Goal: Information Seeking & Learning: Learn about a topic

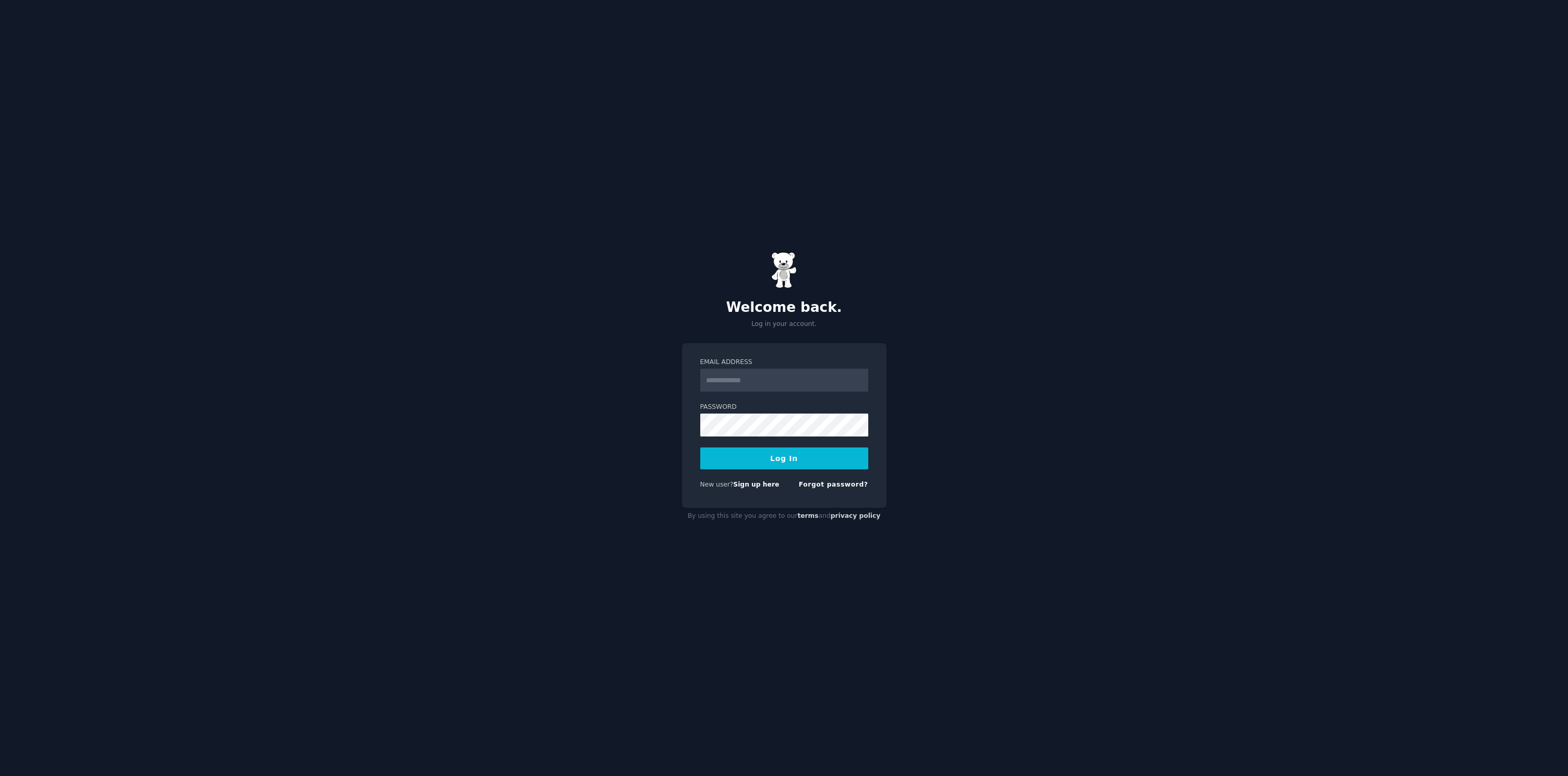
click at [759, 387] on input "Email Address" at bounding box center [784, 380] width 168 height 23
click at [744, 382] on input "Email Address" at bounding box center [784, 380] width 168 height 23
type input "**********"
click at [800, 455] on button "Log In" at bounding box center [784, 459] width 168 height 22
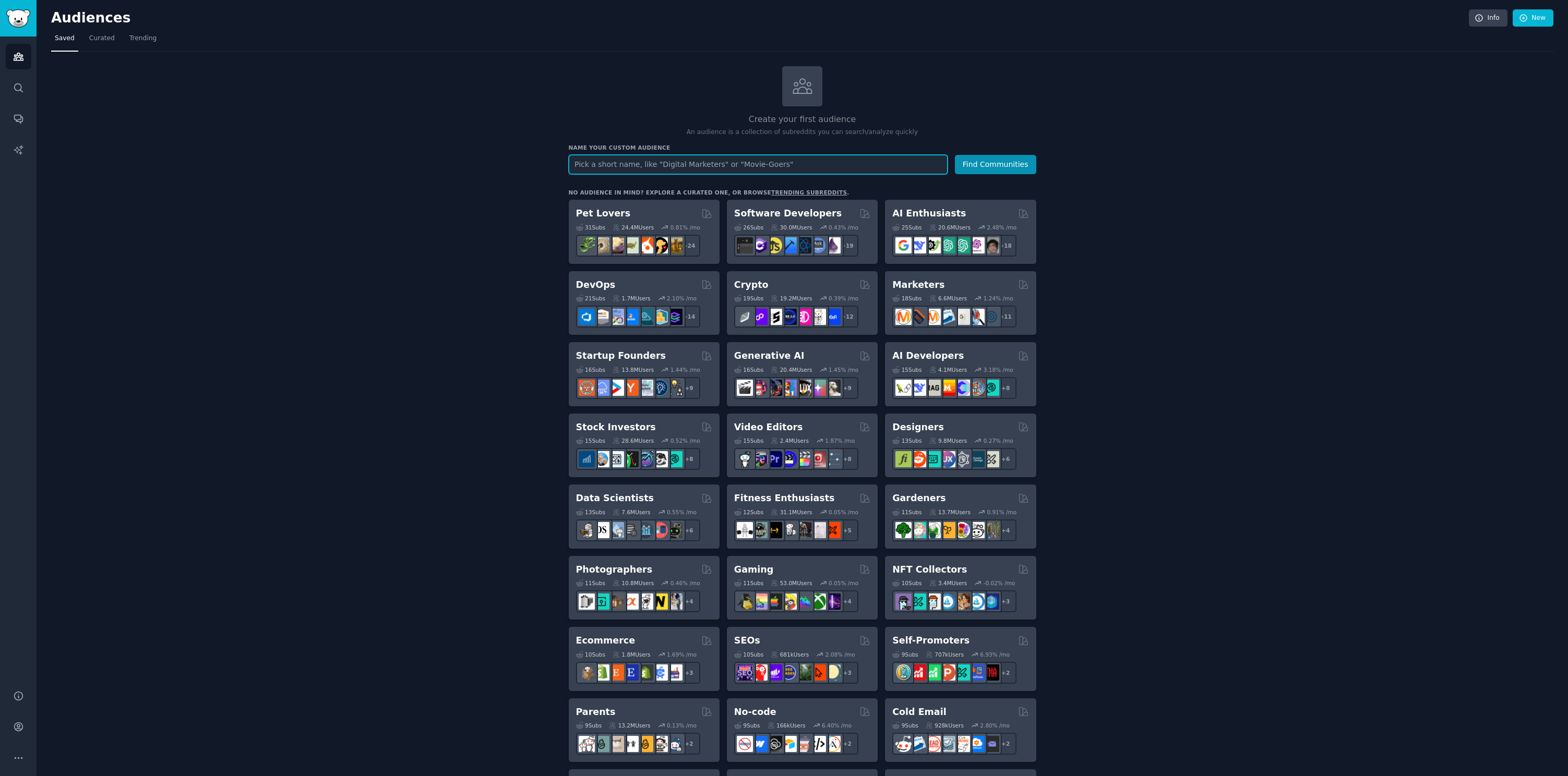
click at [661, 170] on input "text" at bounding box center [758, 165] width 379 height 19
type input "M&T Bank"
click at [1010, 169] on button "Find Communities" at bounding box center [995, 165] width 81 height 19
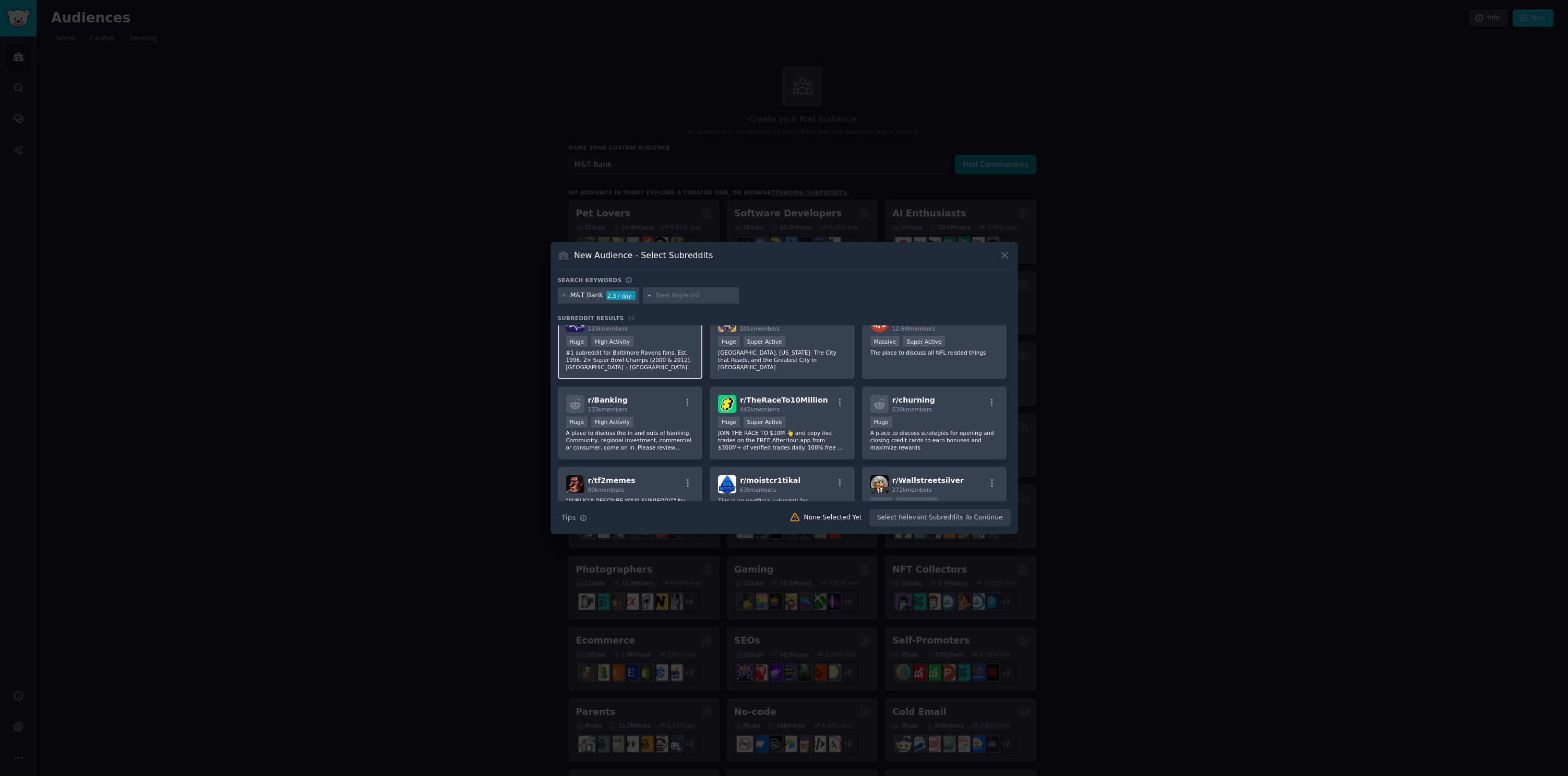
scroll to position [21, 0]
click at [661, 408] on div "r/ Banking 133k members" at bounding box center [630, 403] width 129 height 18
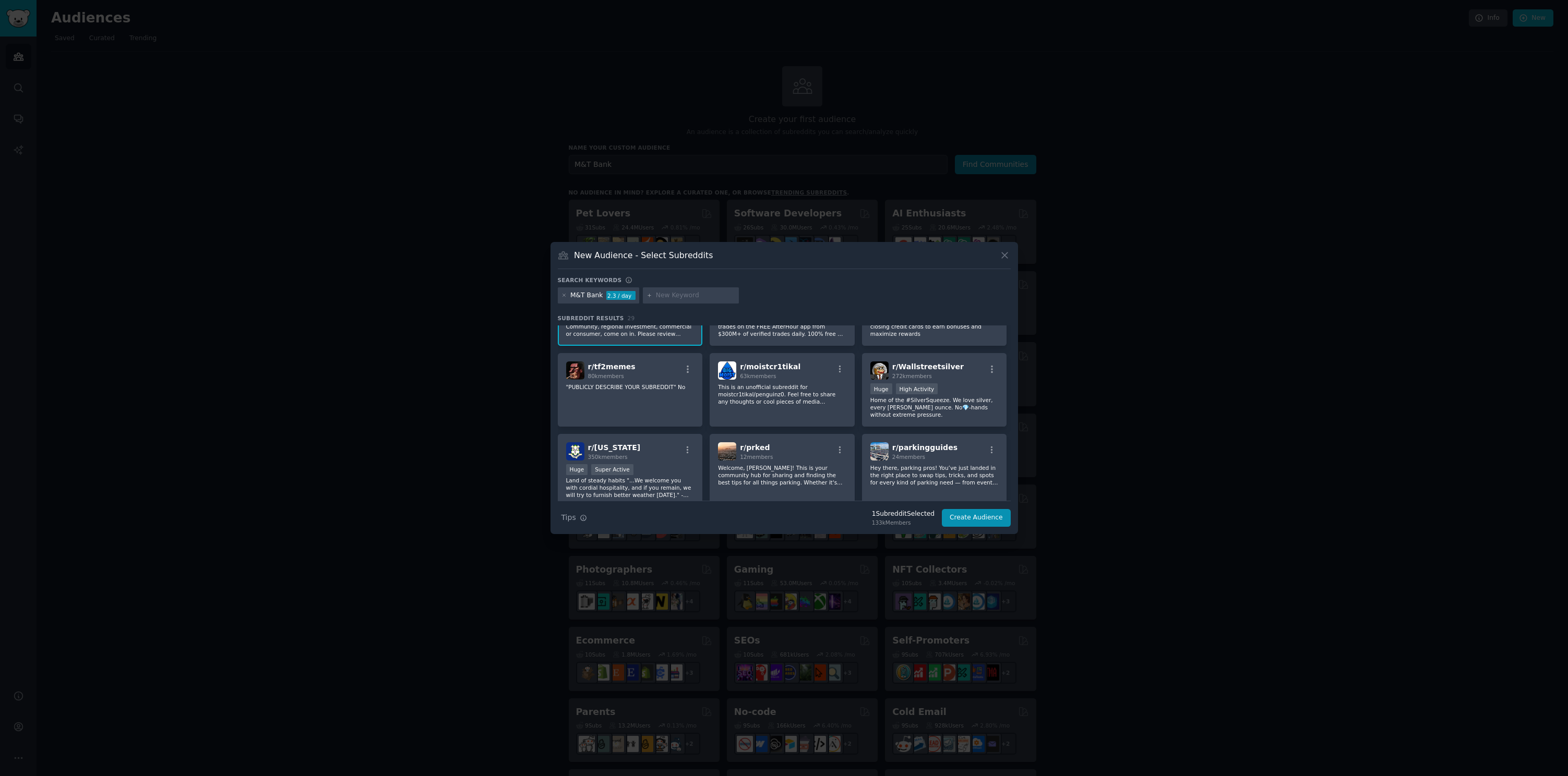
scroll to position [0, 0]
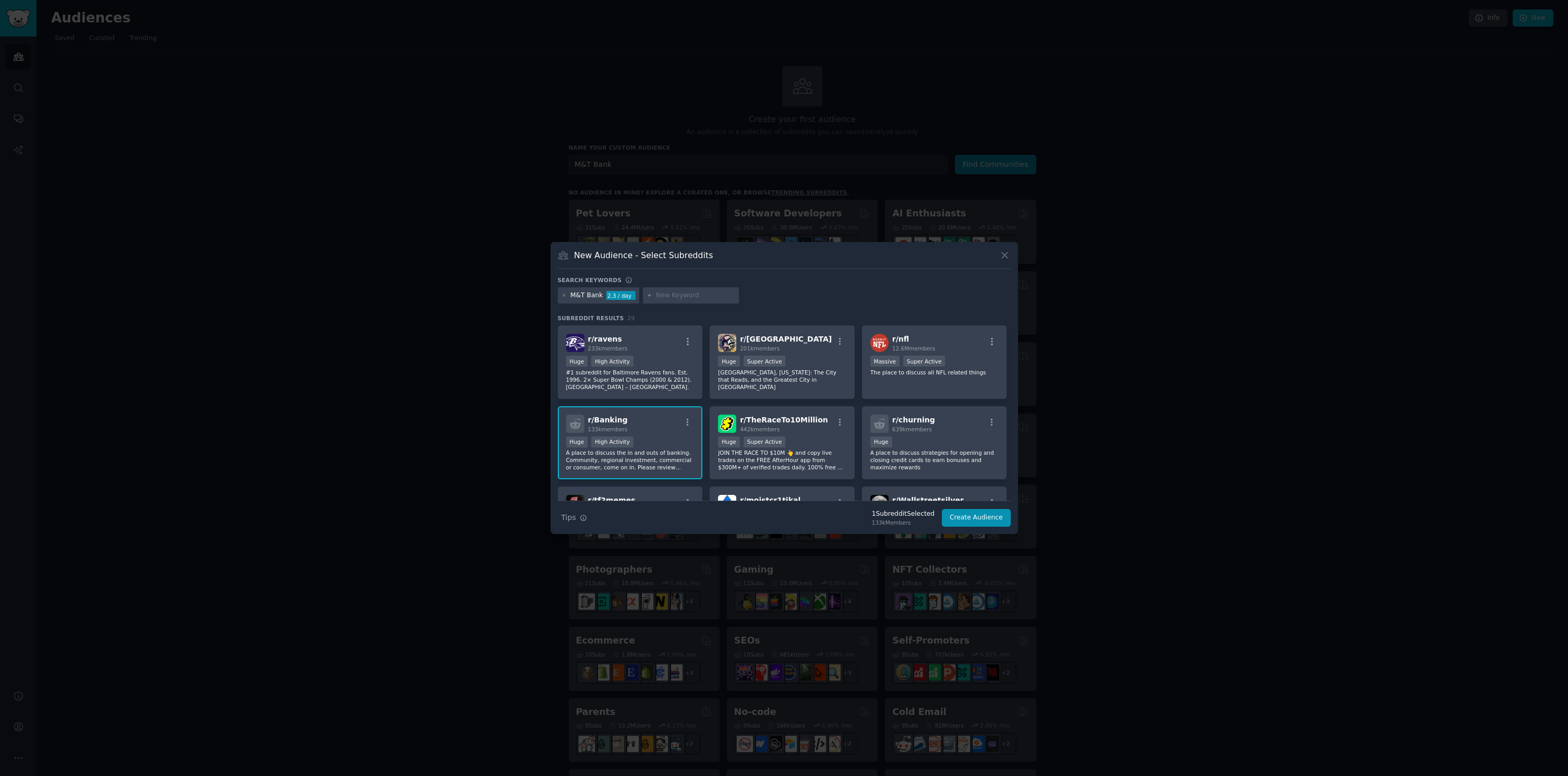
click at [686, 291] on input "text" at bounding box center [695, 296] width 79 height 10
type input "Mobile App"
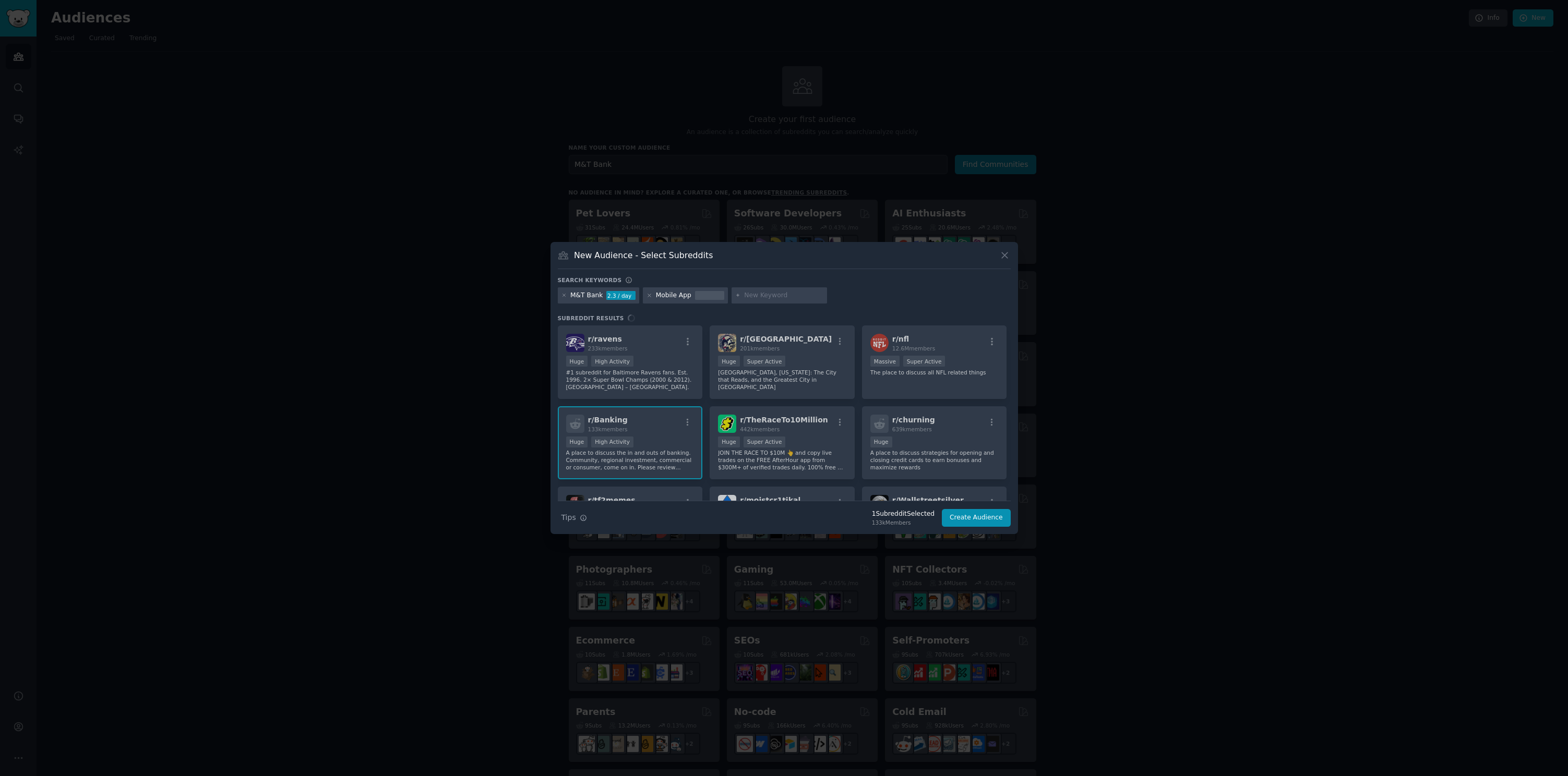
click at [766, 294] on input "text" at bounding box center [784, 296] width 79 height 10
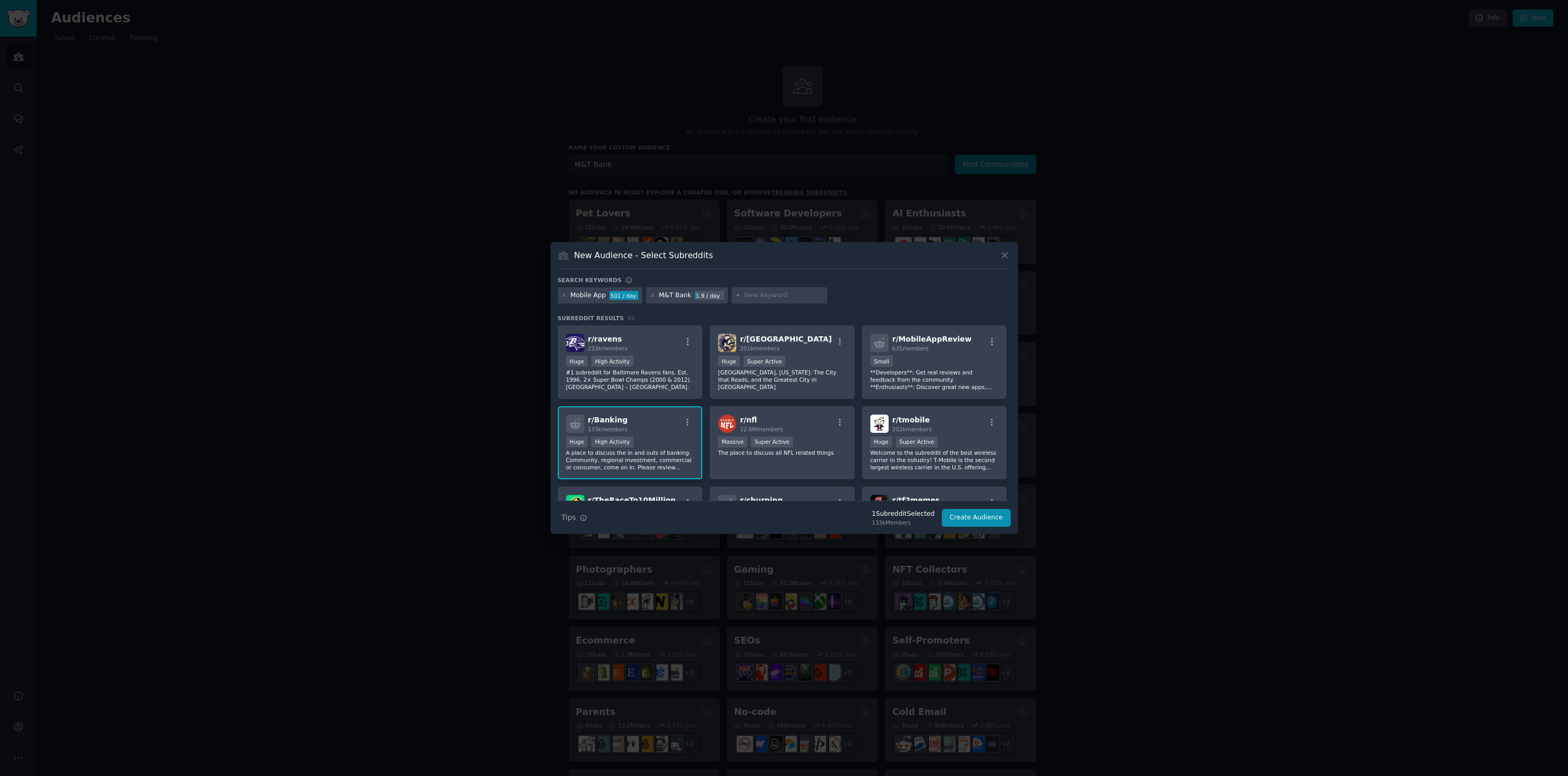
click at [766, 297] on input "text" at bounding box center [784, 296] width 79 height 10
type input "website"
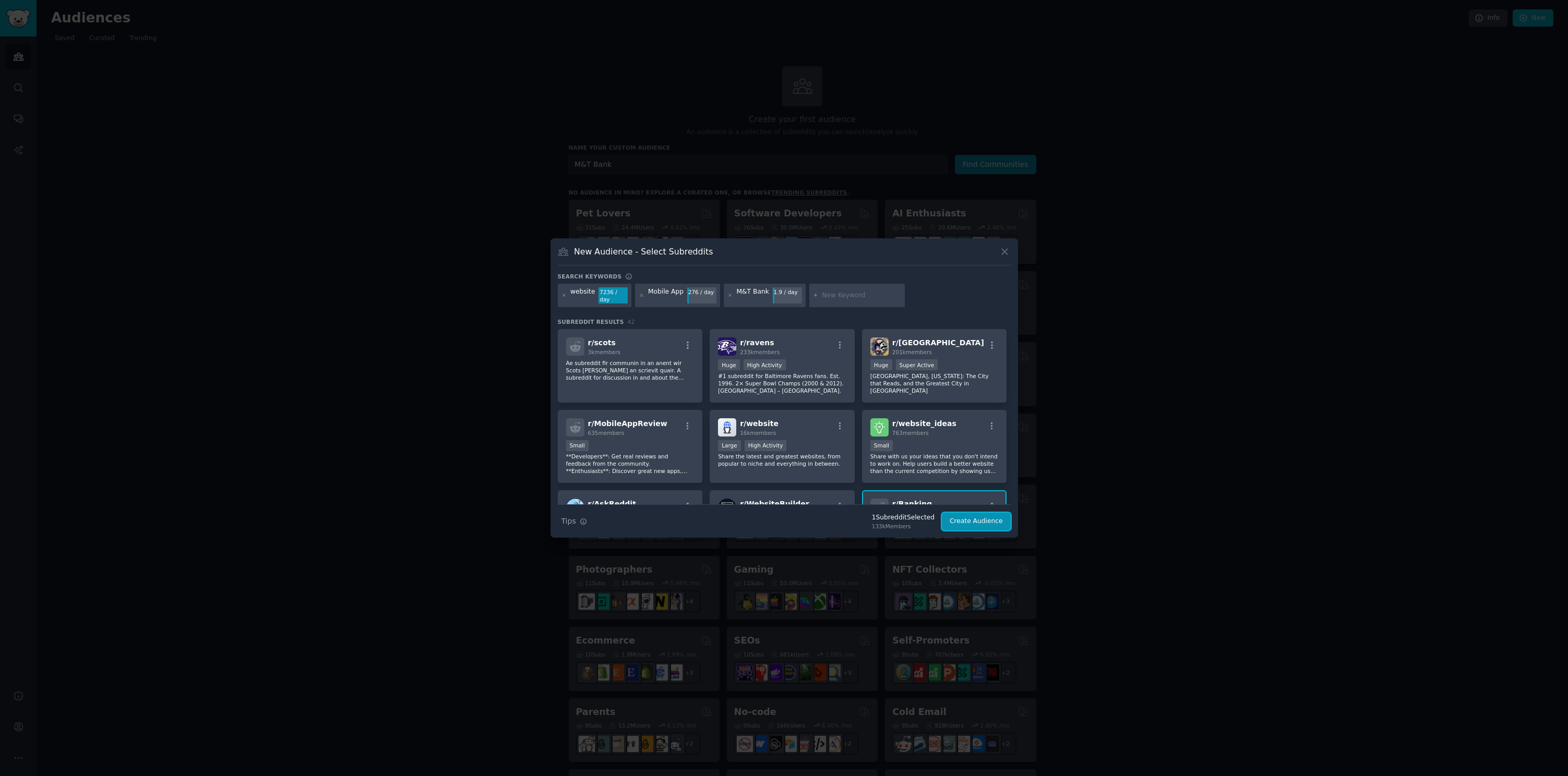
click at [996, 520] on button "Create Audience" at bounding box center [976, 522] width 69 height 18
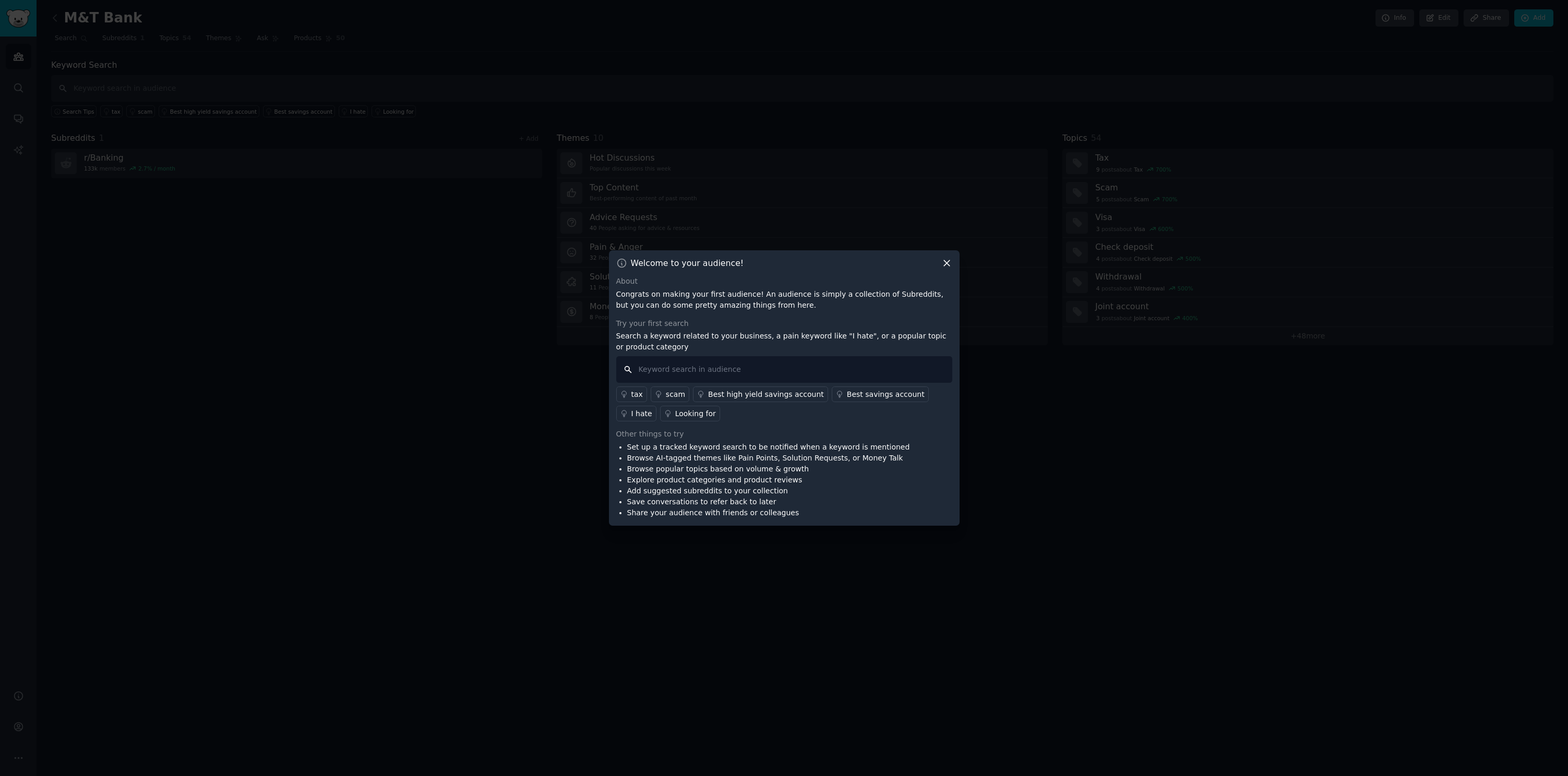
click at [699, 371] on input "text" at bounding box center [784, 369] width 336 height 26
click at [753, 372] on input "text" at bounding box center [784, 369] width 336 height 26
click at [718, 369] on input "text" at bounding box center [784, 369] width 336 height 26
type input """
type input "i hate"
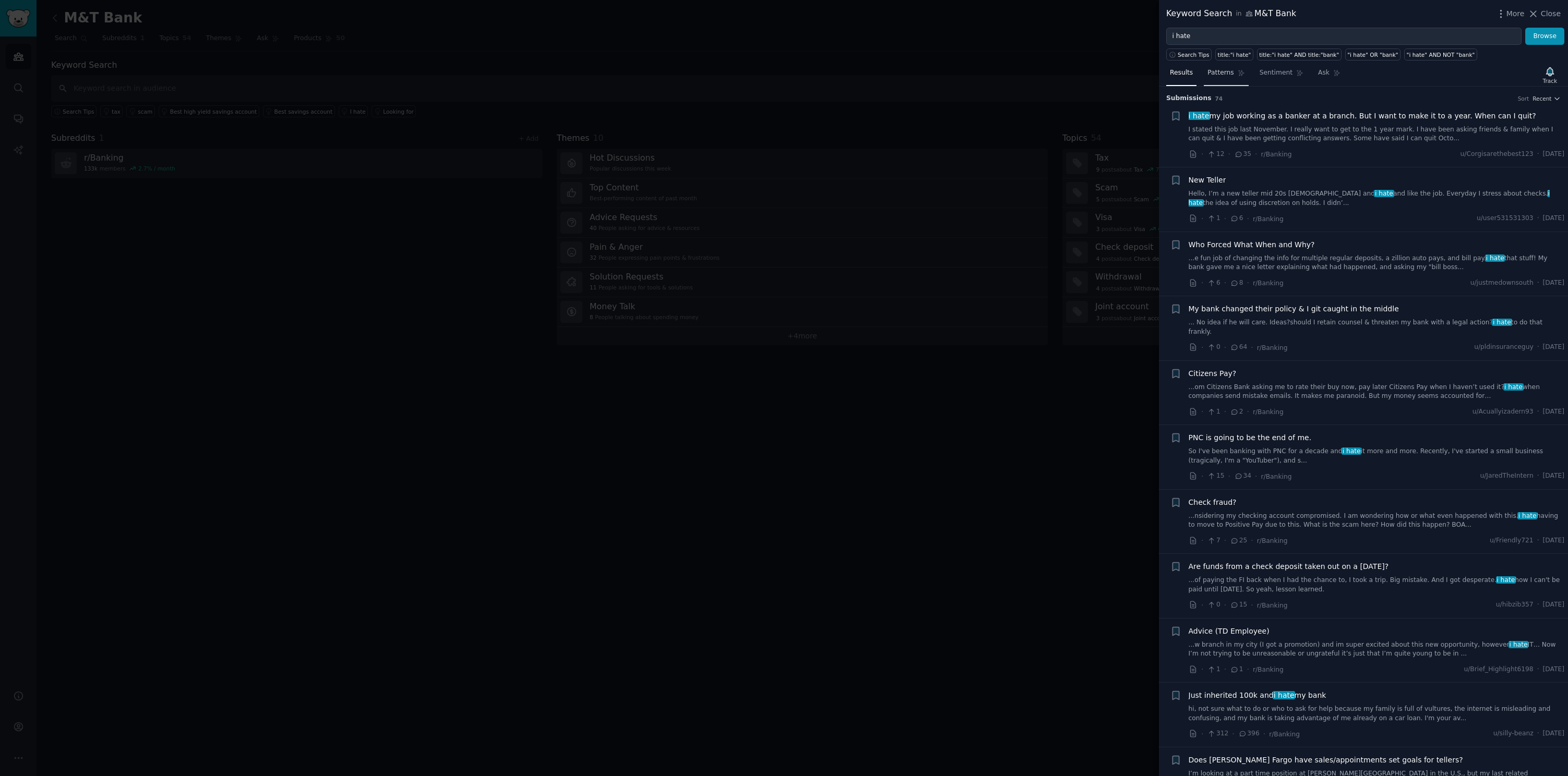
click at [1226, 79] on link "Patterns" at bounding box center [1226, 75] width 45 height 22
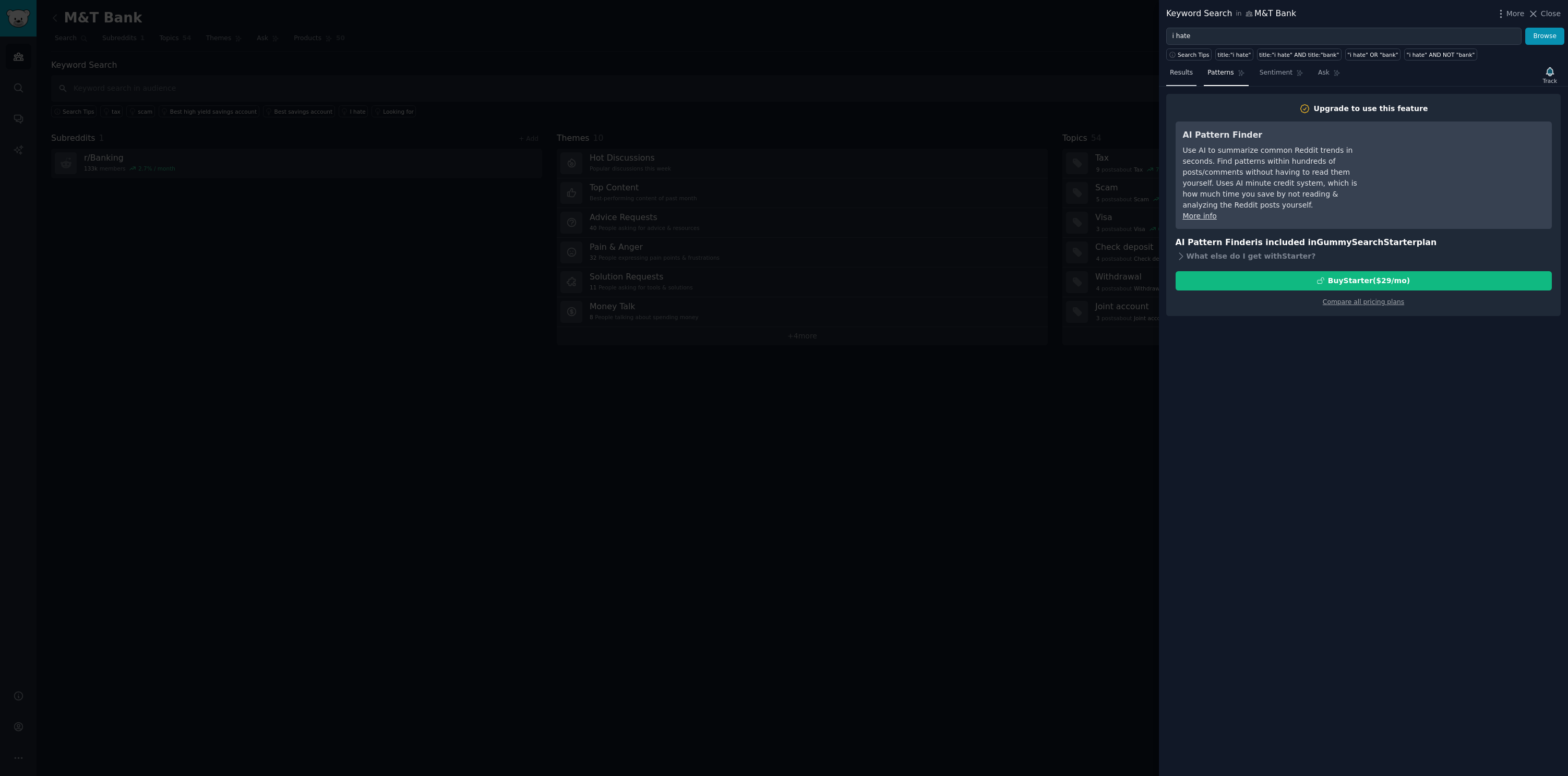
click at [1191, 74] on span "Results" at bounding box center [1181, 73] width 23 height 10
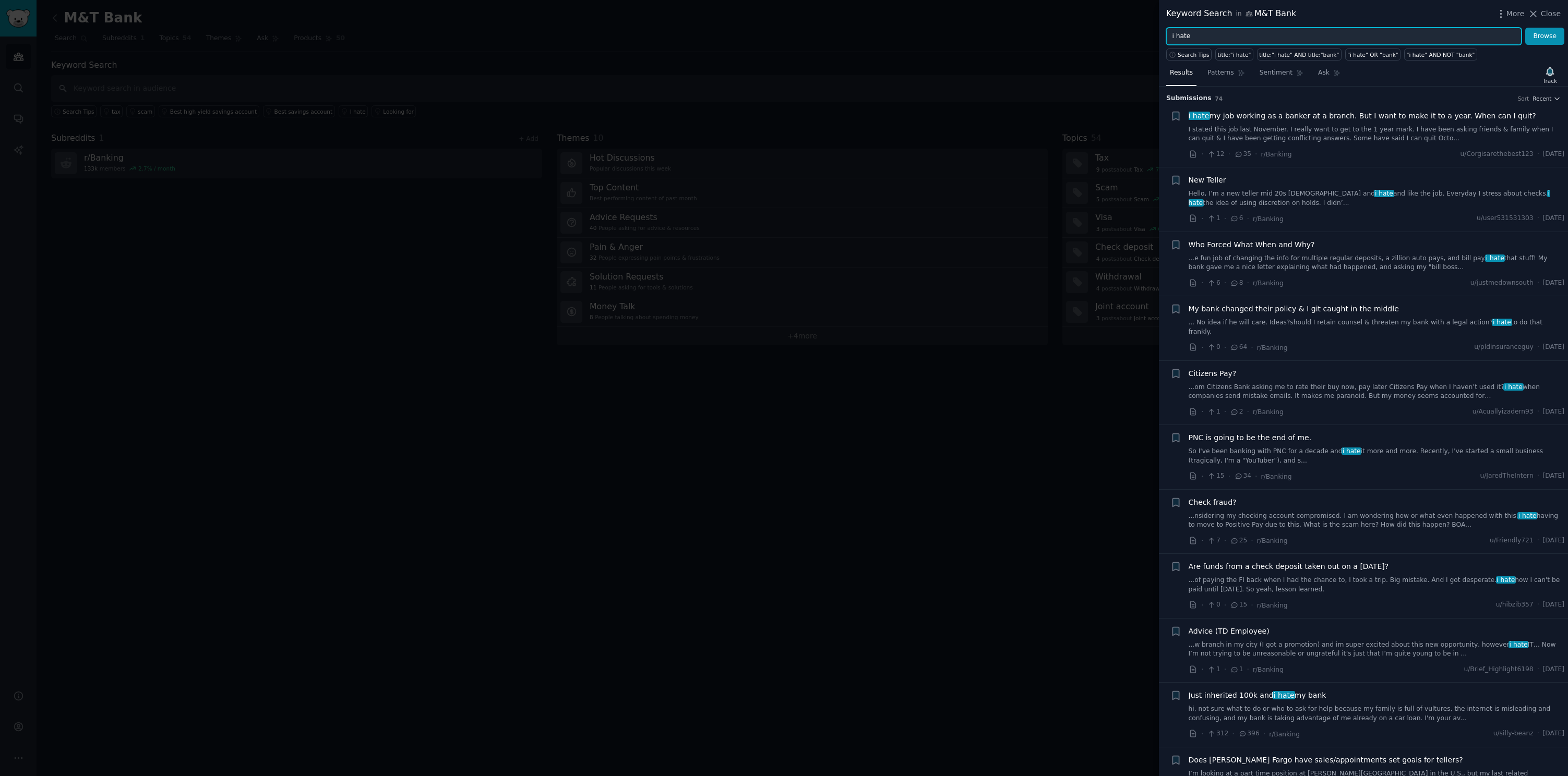
click at [1303, 33] on input "i hate" at bounding box center [1343, 37] width 355 height 18
click at [1525, 28] on button "Browse" at bounding box center [1544, 37] width 39 height 18
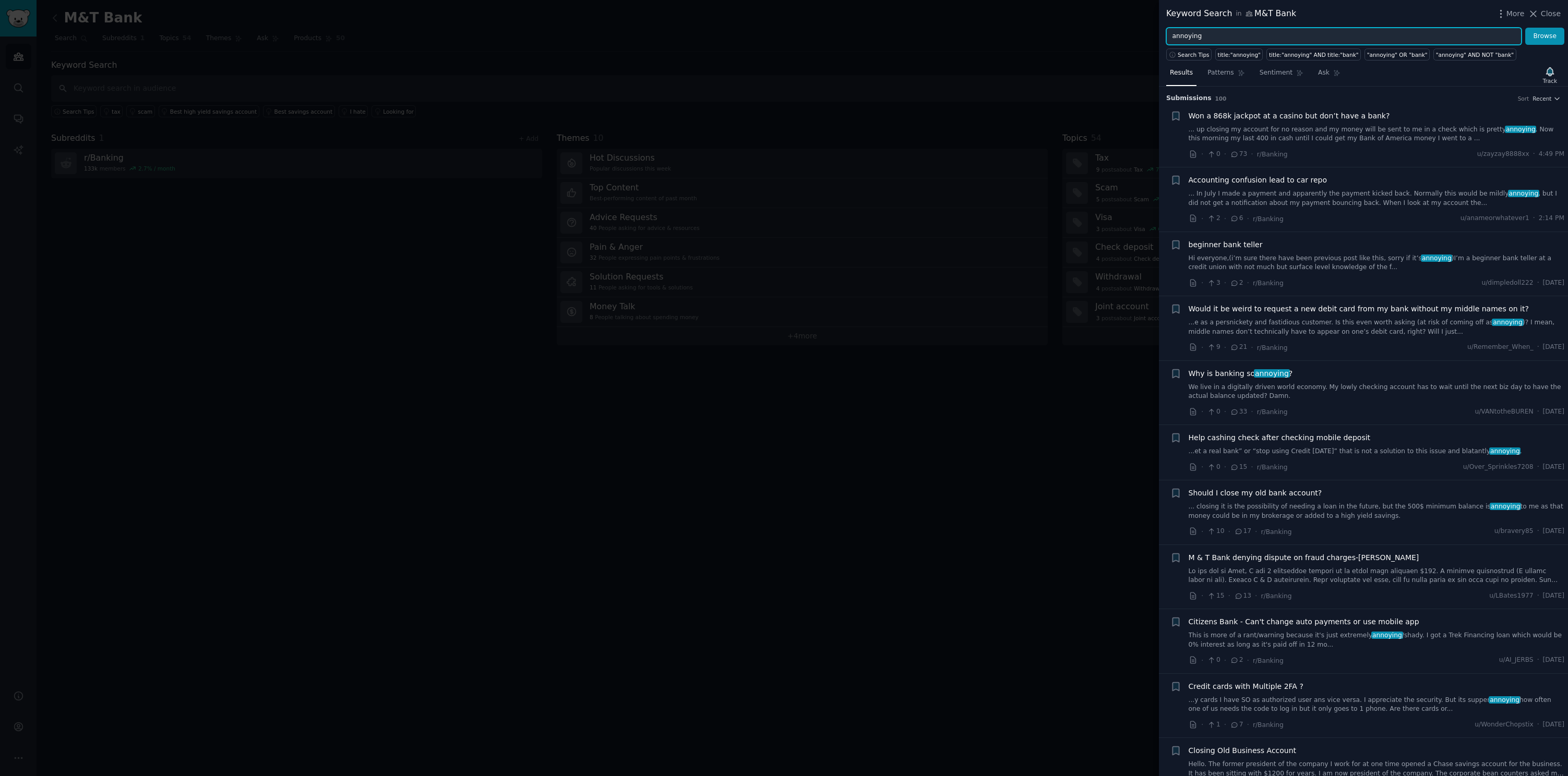
click at [1222, 39] on input "annoying" at bounding box center [1343, 37] width 355 height 18
click at [1222, 38] on input "annoying" at bounding box center [1343, 37] width 355 height 18
click at [1222, 39] on input "annoying" at bounding box center [1343, 37] width 355 height 18
click at [1525, 28] on button "Browse" at bounding box center [1544, 37] width 39 height 18
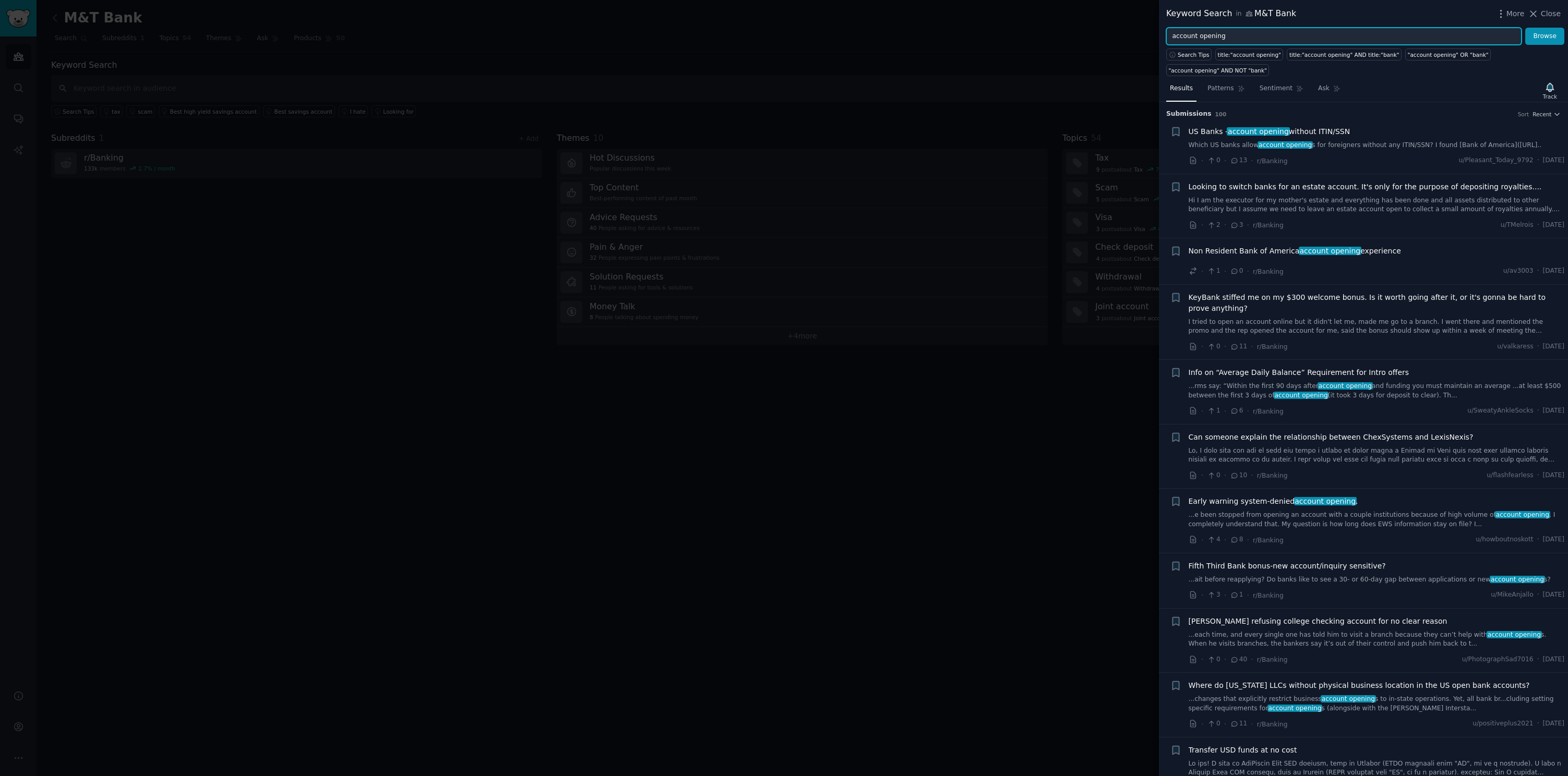
click at [1247, 35] on input "account opening" at bounding box center [1343, 37] width 355 height 18
click at [1525, 28] on button "Browse" at bounding box center [1544, 37] width 39 height 18
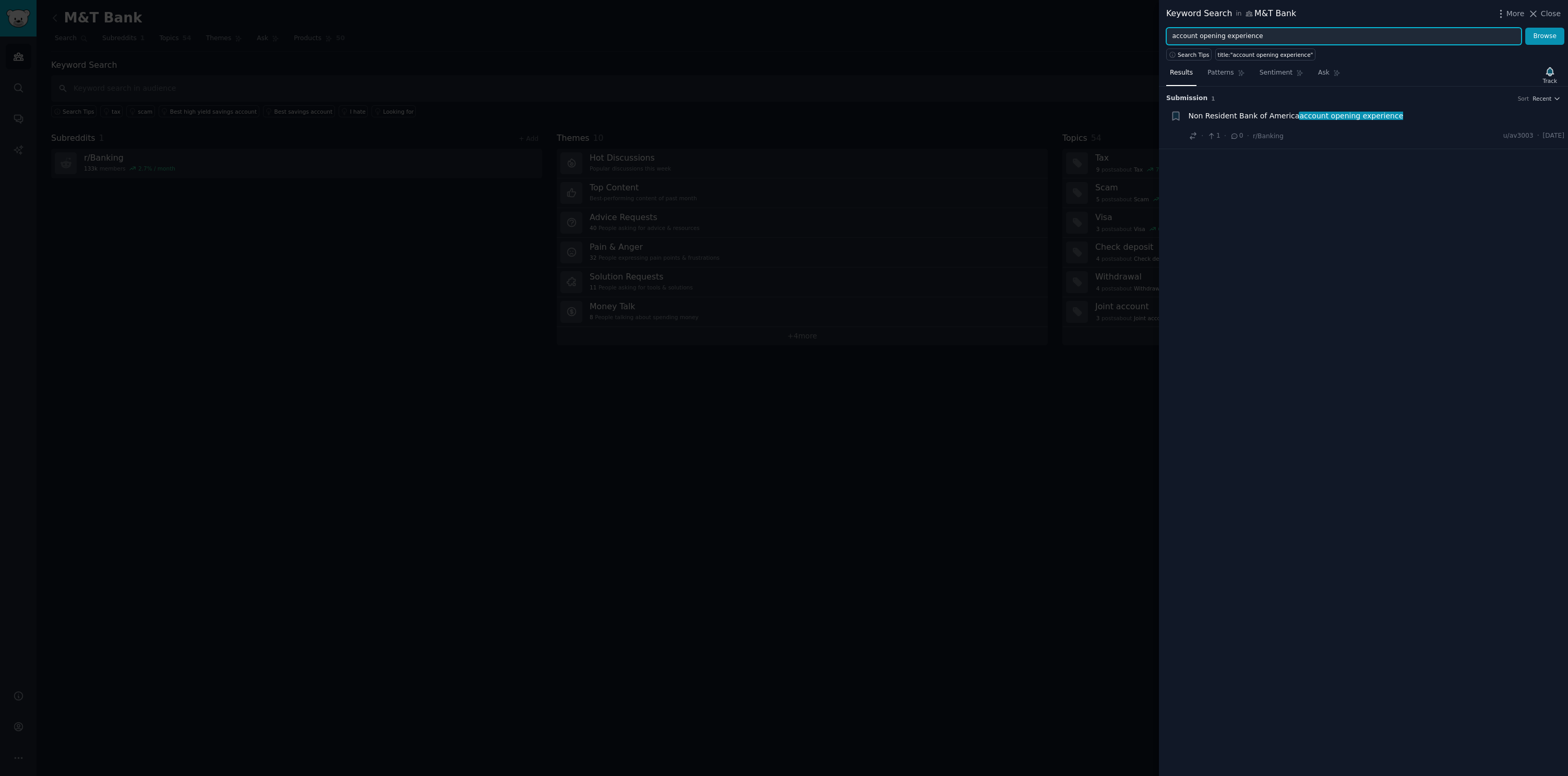
drag, startPoint x: 1261, startPoint y: 36, endPoint x: 1225, endPoint y: 39, distance: 36.1
click at [1225, 39] on input "account opening experience" at bounding box center [1343, 37] width 355 height 18
click at [1525, 28] on button "Browse" at bounding box center [1544, 37] width 39 height 18
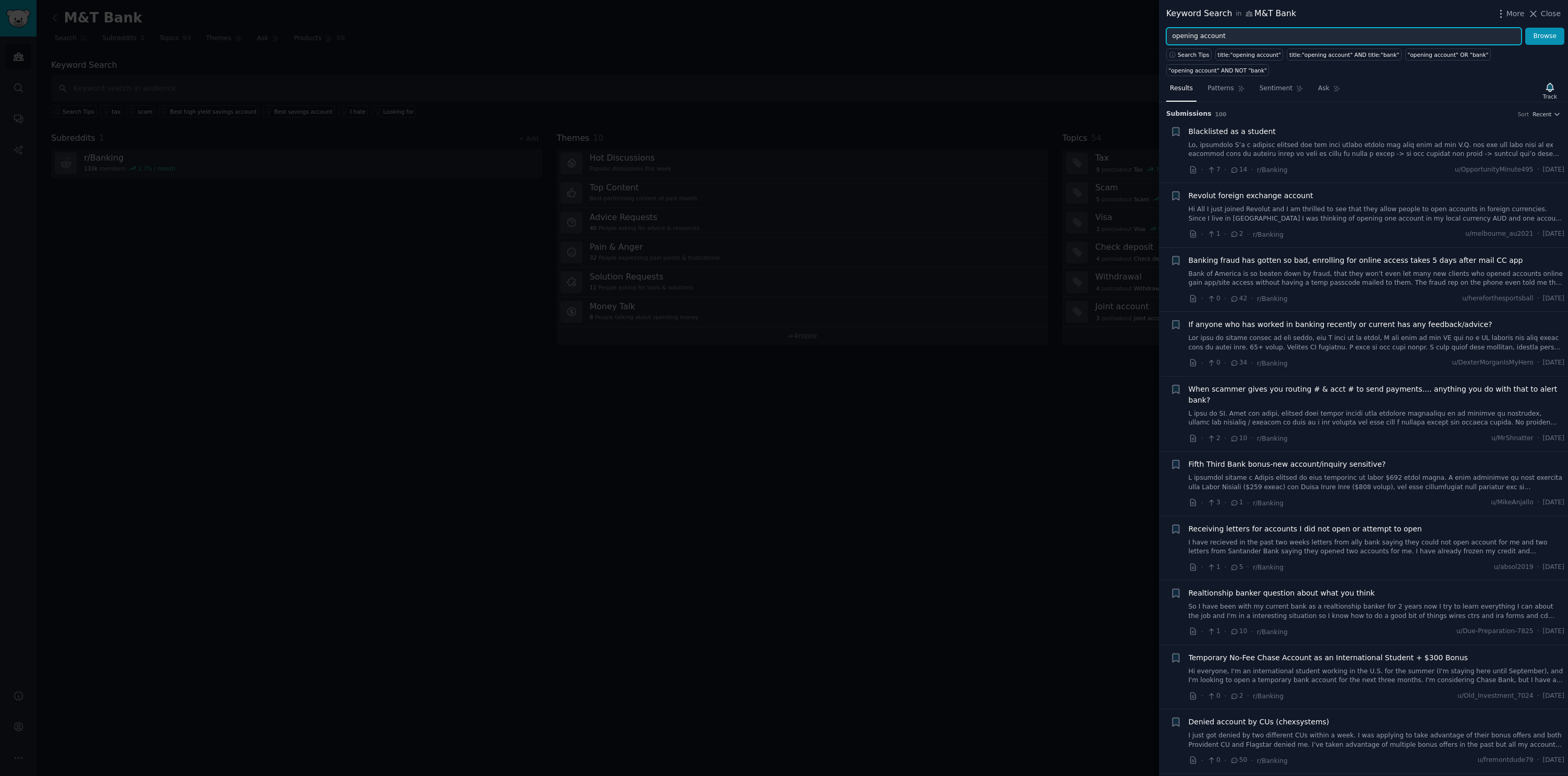
click at [1199, 36] on input "opening account" at bounding box center [1343, 37] width 355 height 18
click at [1201, 38] on input "opening account" at bounding box center [1343, 37] width 355 height 18
click at [1525, 28] on button "Browse" at bounding box center [1544, 37] width 39 height 18
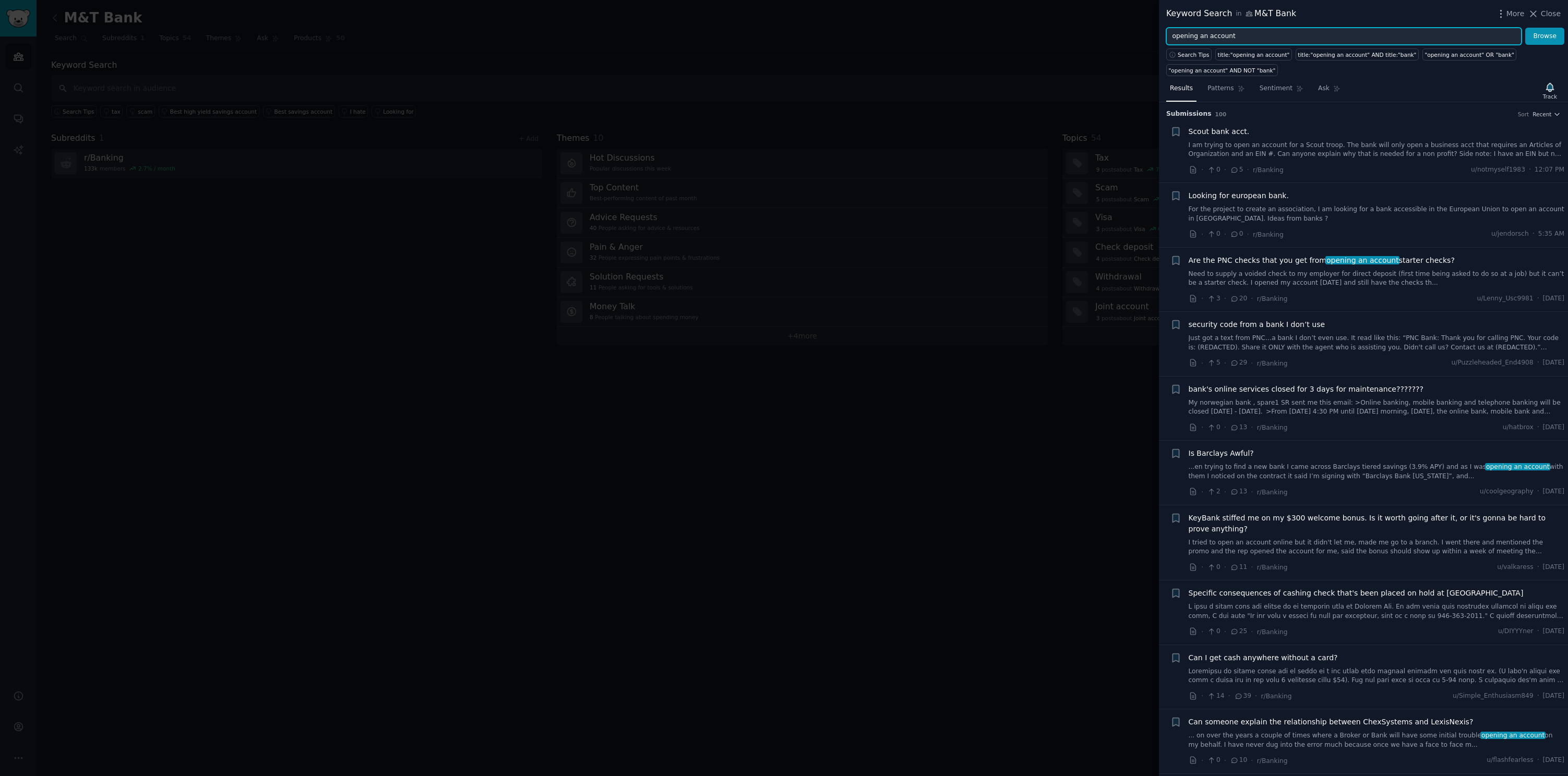
drag, startPoint x: 1224, startPoint y: 37, endPoint x: 1169, endPoint y: 40, distance: 55.1
click at [1167, 39] on input "opening an account" at bounding box center [1343, 37] width 355 height 18
click at [1525, 28] on button "Browse" at bounding box center [1544, 37] width 39 height 18
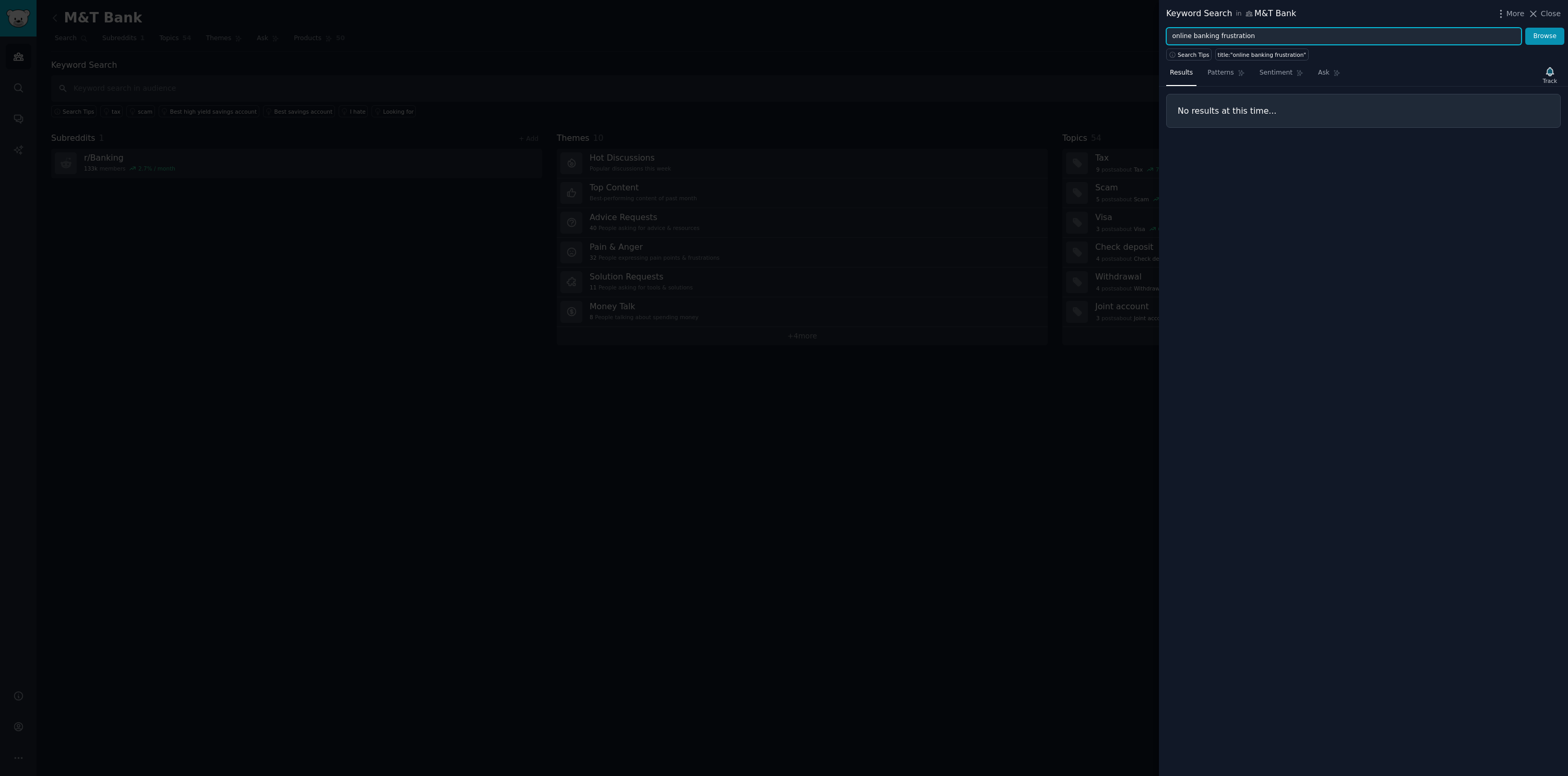
drag, startPoint x: 1263, startPoint y: 33, endPoint x: 1215, endPoint y: 33, distance: 48.0
click at [1215, 33] on input "online banking frustration" at bounding box center [1343, 37] width 355 height 18
click at [1525, 28] on button "Browse" at bounding box center [1544, 37] width 39 height 18
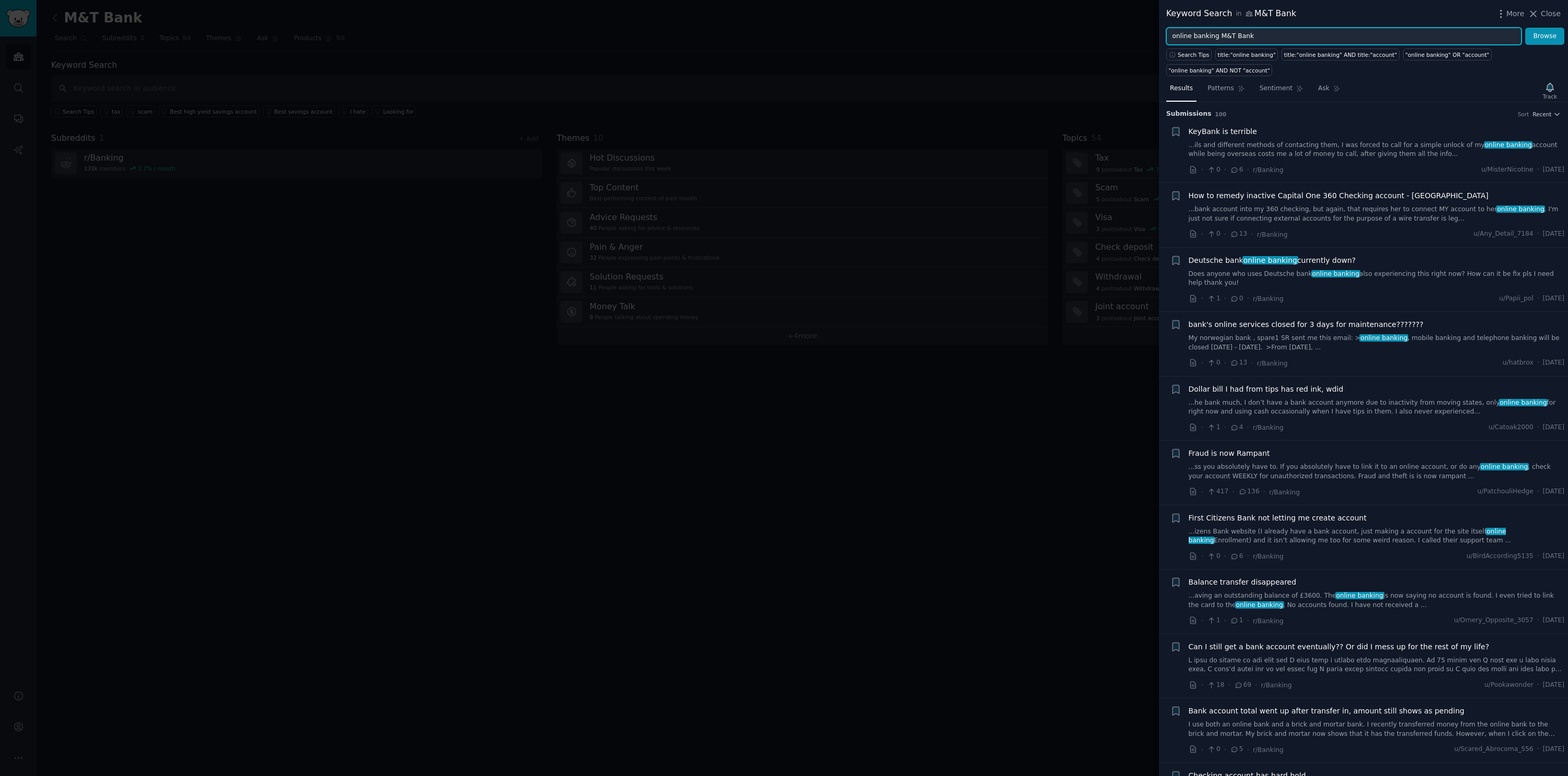
click at [1525, 28] on button "Browse" at bounding box center [1544, 37] width 39 height 18
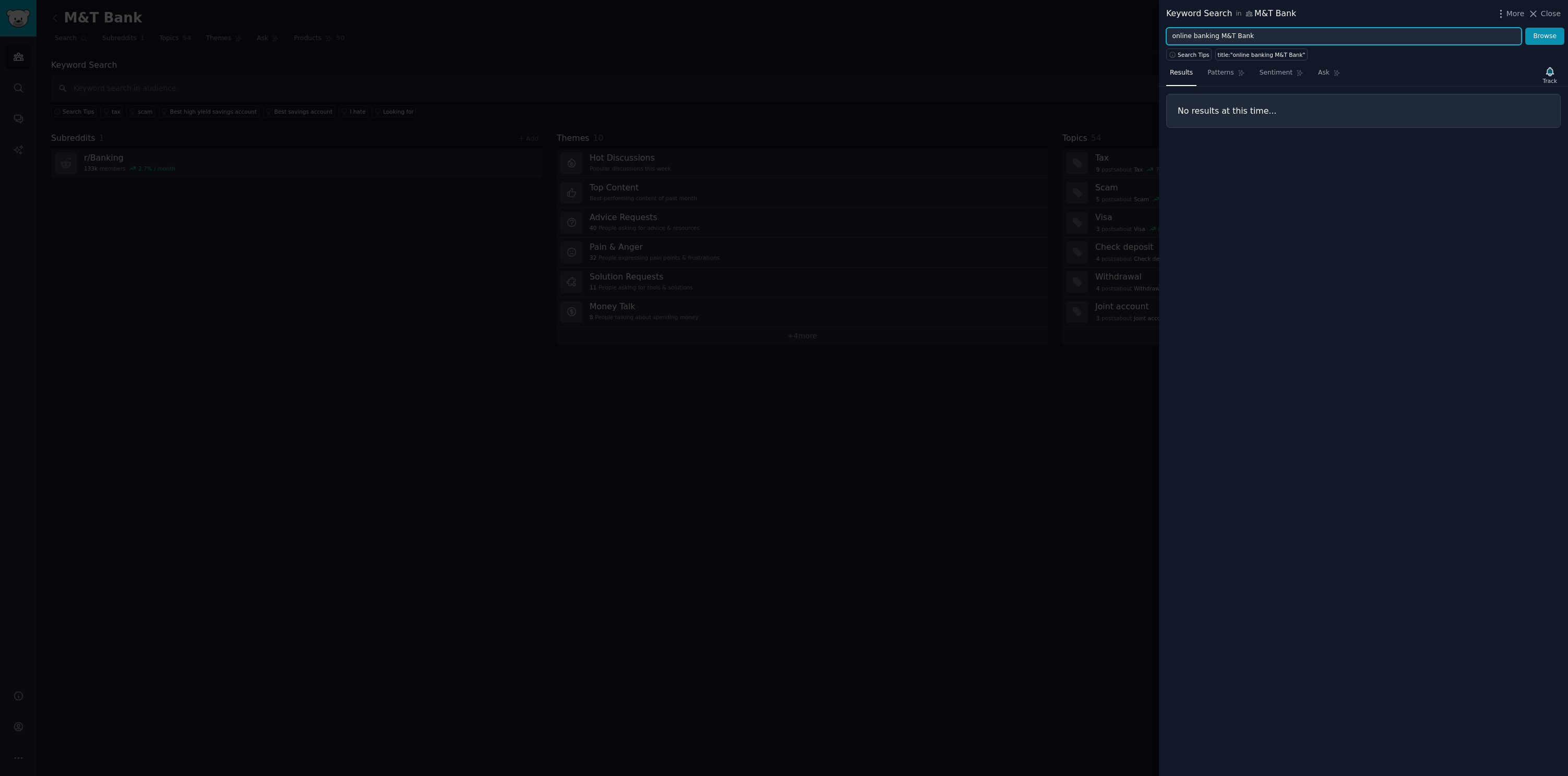
drag, startPoint x: 1215, startPoint y: 35, endPoint x: 1163, endPoint y: 38, distance: 52.1
click at [1163, 38] on div "online banking M&T Bank Browse" at bounding box center [1363, 37] width 409 height 18
click at [1282, 33] on input "M&T Bank" at bounding box center [1343, 37] width 355 height 18
click at [1525, 28] on button "Browse" at bounding box center [1544, 37] width 39 height 18
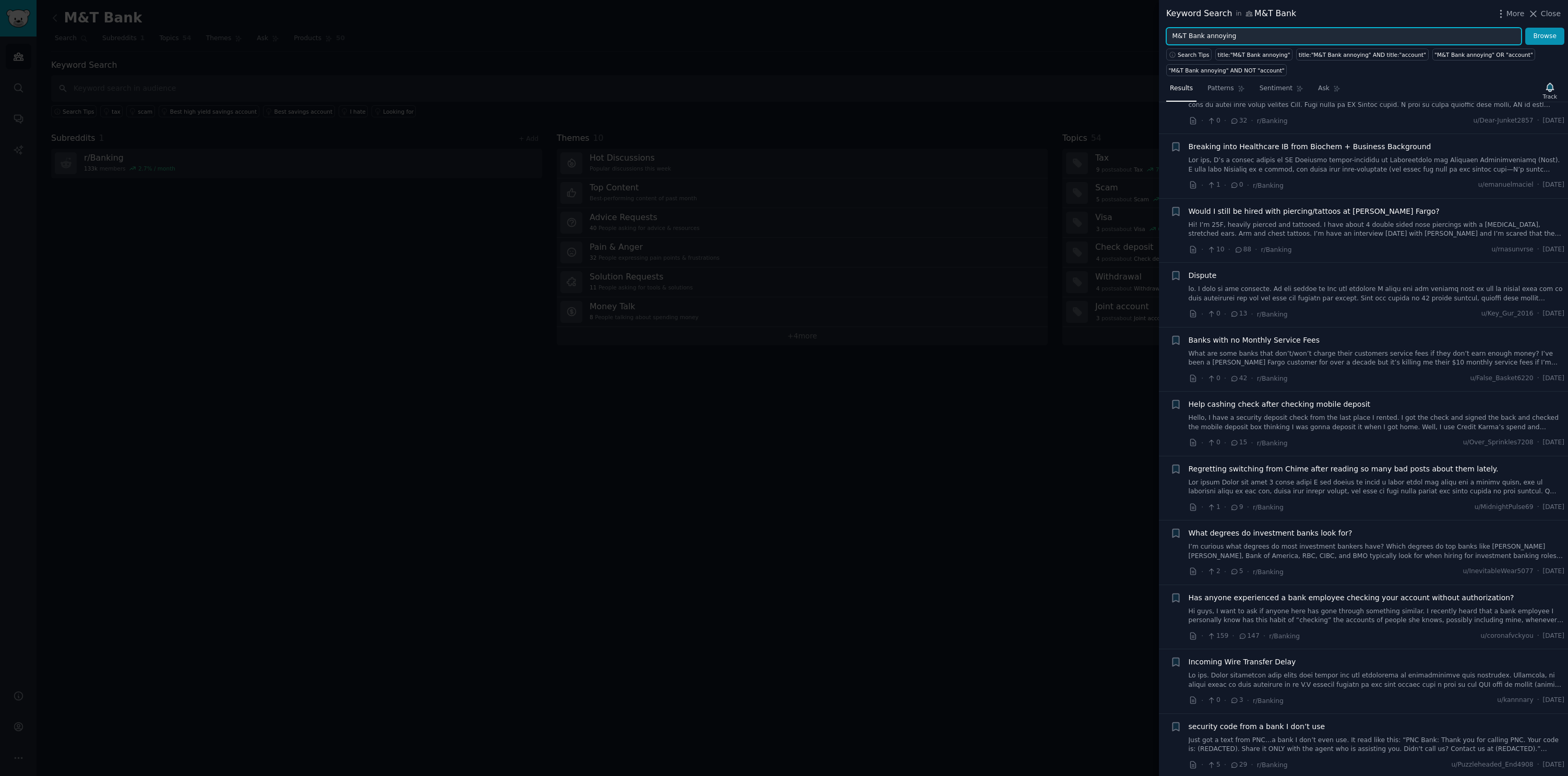
scroll to position [437, 0]
drag, startPoint x: 1236, startPoint y: 36, endPoint x: 1204, endPoint y: 37, distance: 32.0
click at [1204, 37] on input "M&T Bank annoying" at bounding box center [1343, 37] width 355 height 18
type input "M&T Bank app"
click at [1525, 28] on button "Browse" at bounding box center [1544, 37] width 39 height 18
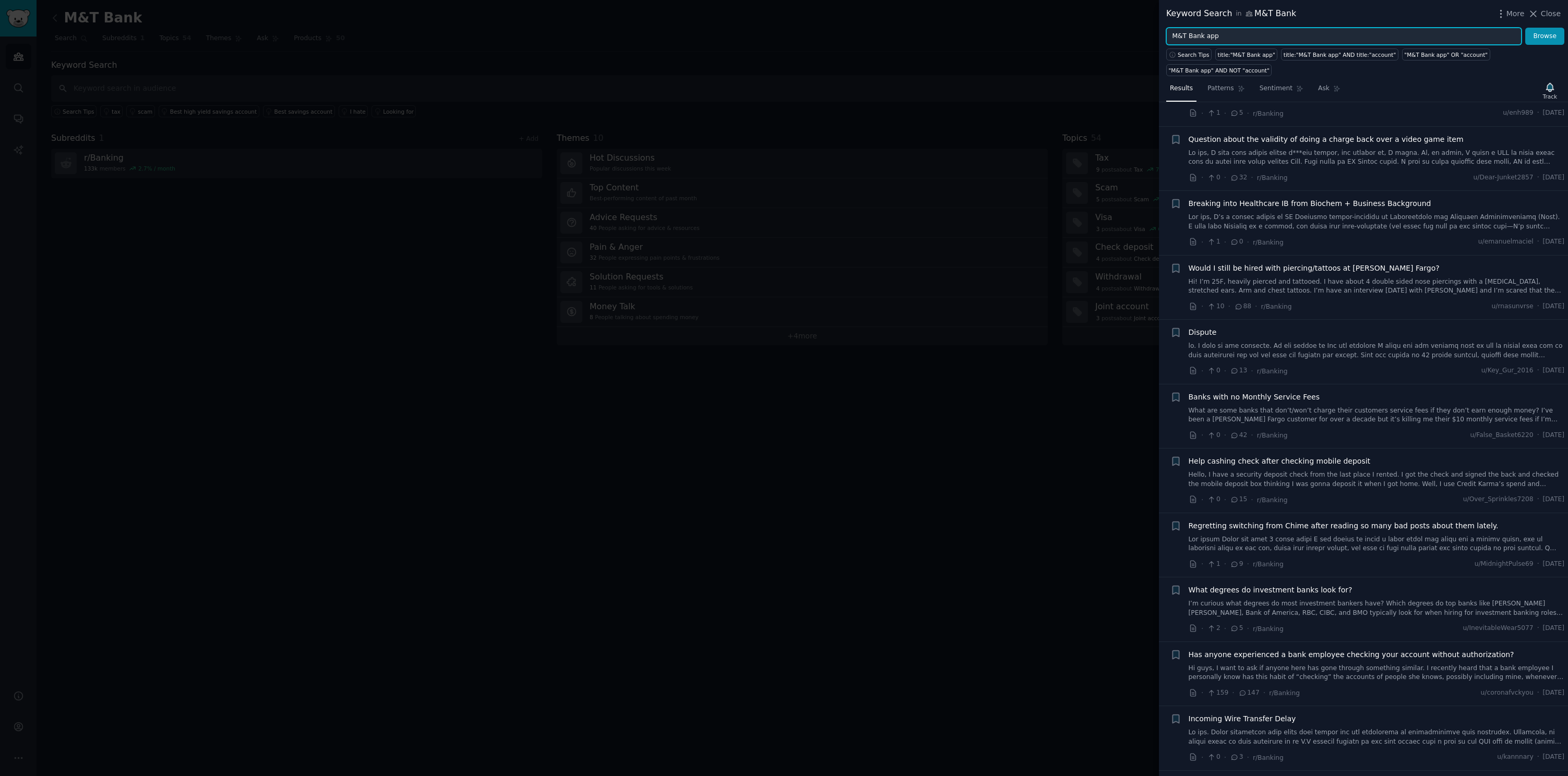
scroll to position [0, 0]
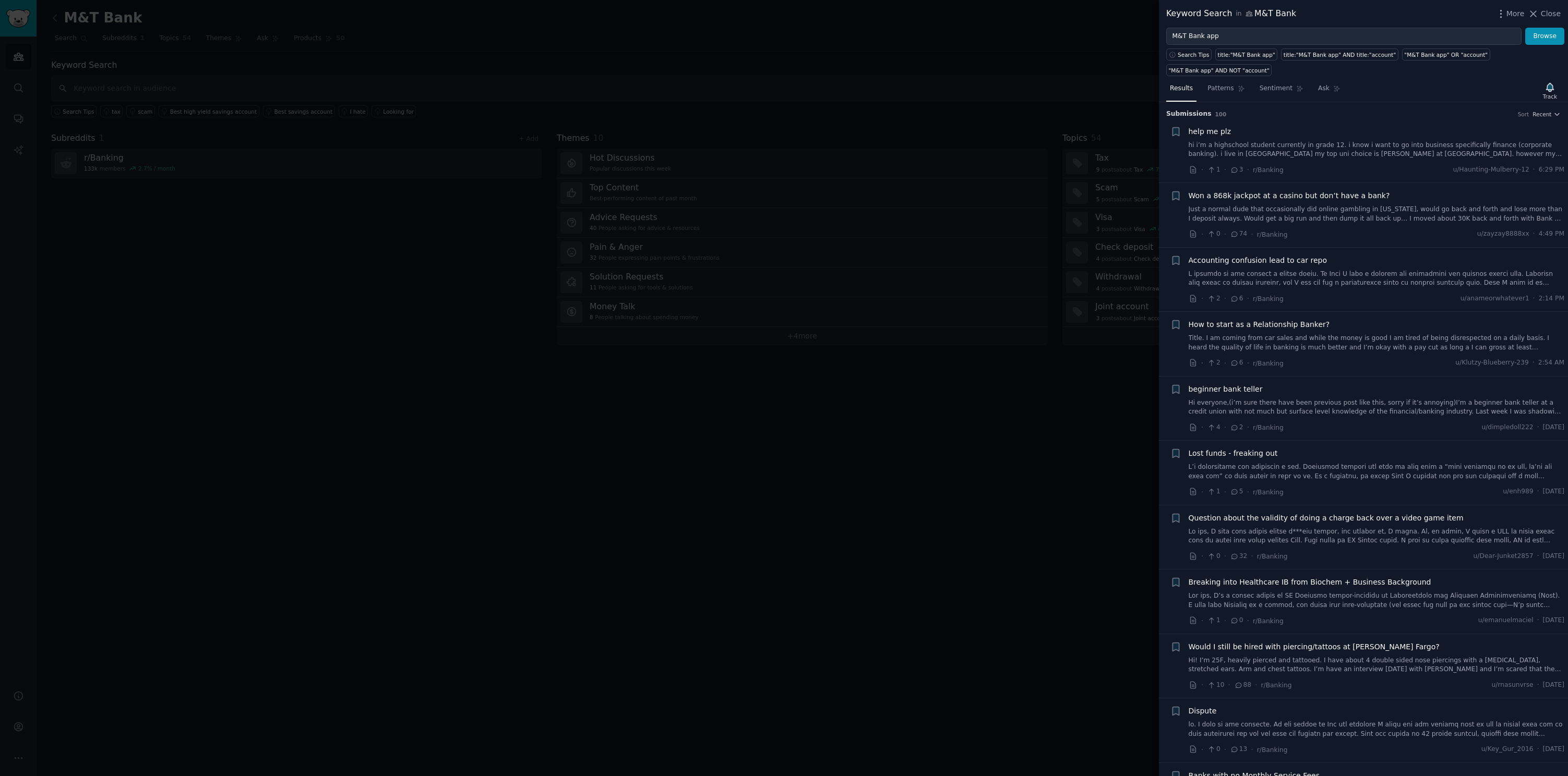
click at [1397, 73] on div "Search Tips title:"M&T Bank app" title:"M&T Bank app" AND title:"account" "M&T …" at bounding box center [1363, 60] width 409 height 31
drag, startPoint x: 1546, startPoint y: 14, endPoint x: 1535, endPoint y: 17, distance: 11.4
click at [1545, 14] on span "Close" at bounding box center [1551, 14] width 20 height 11
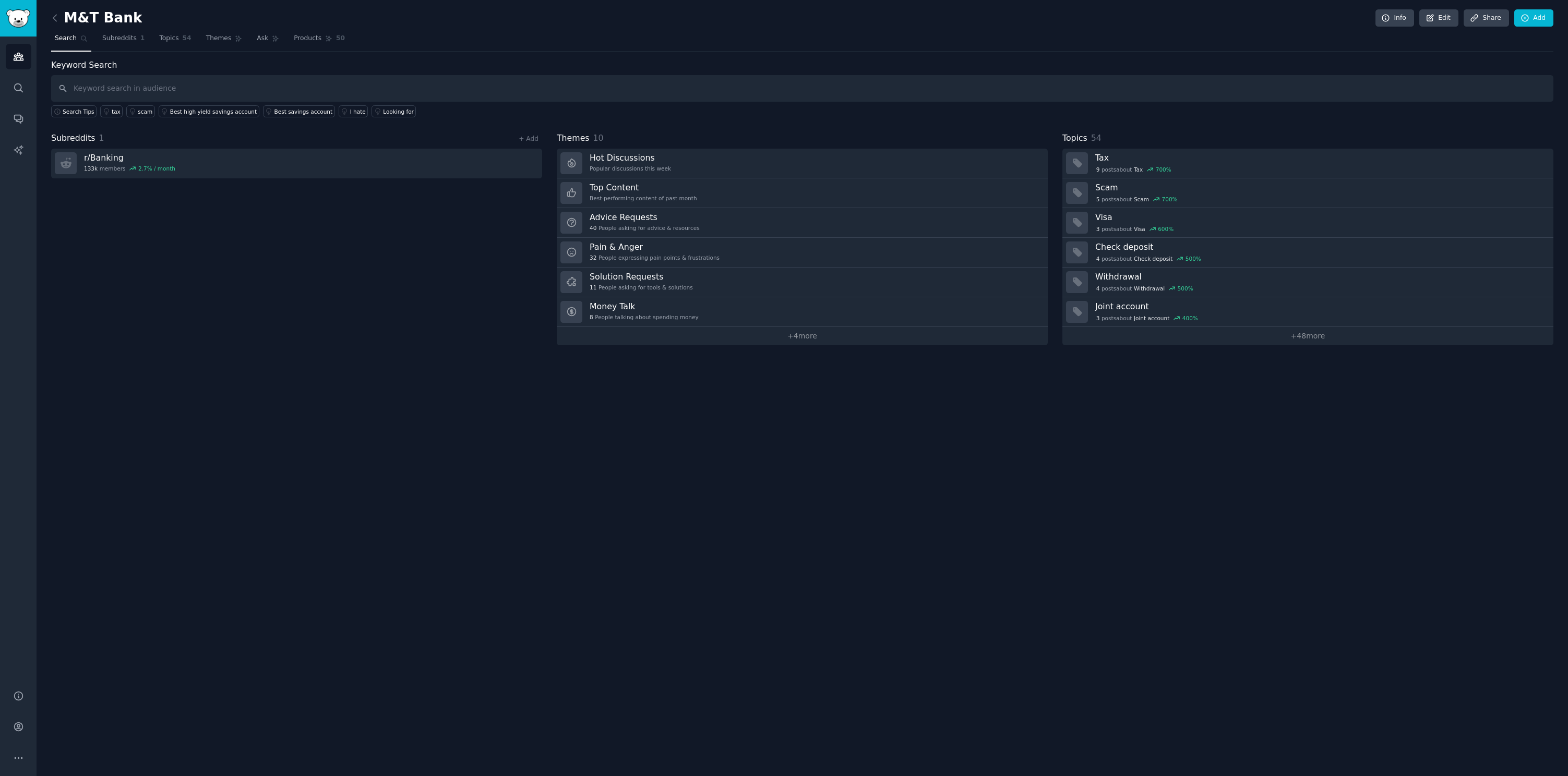
click at [120, 218] on div "Subreddits 1 + Add r/ Banking 133k members 2.7 % / month" at bounding box center [297, 239] width 491 height 213
click at [215, 169] on link "r/ Banking 133k members 2.7 % / month" at bounding box center [297, 163] width 491 height 30
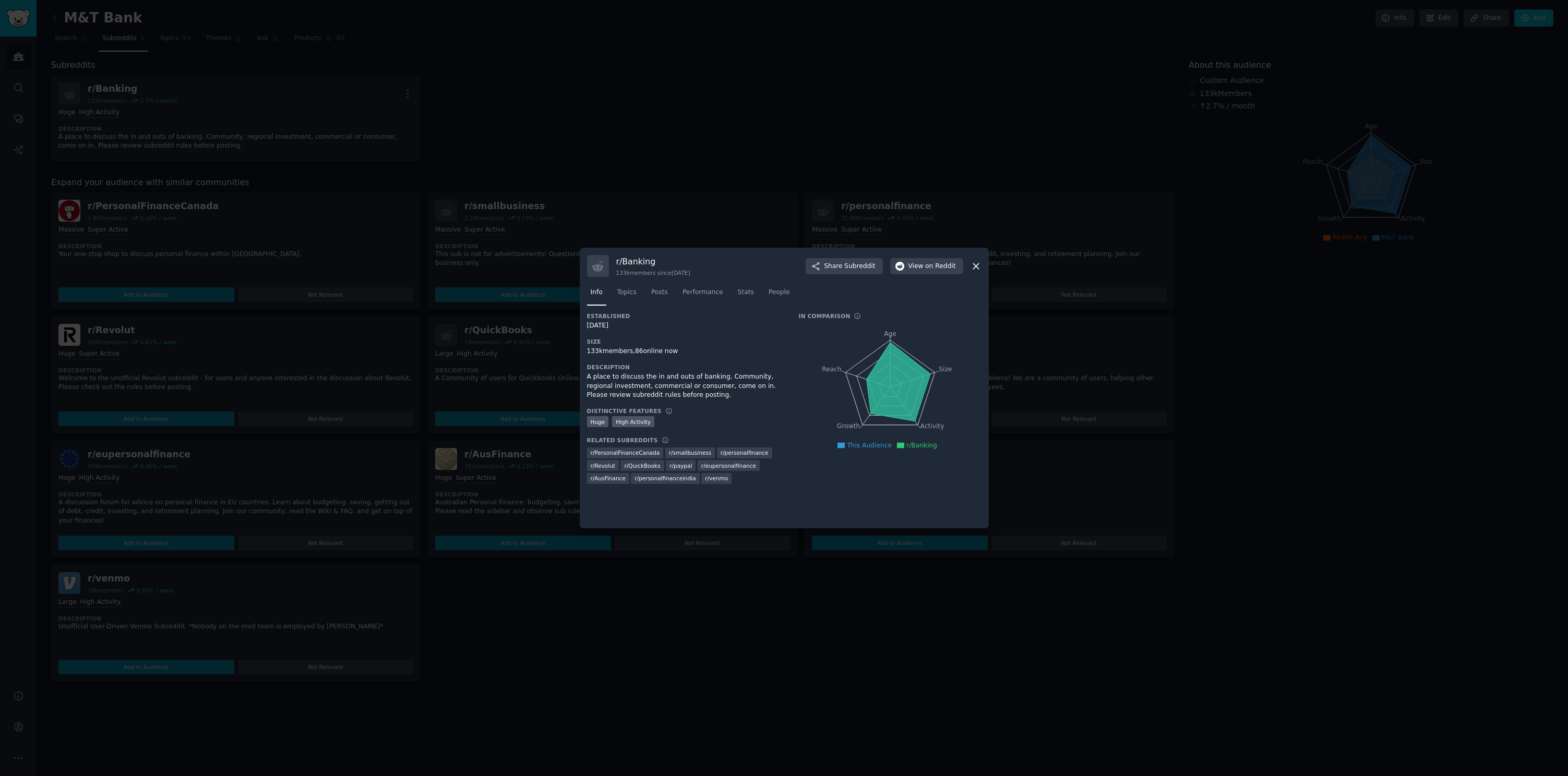
click at [659, 359] on div "Established [DATE] Size 133k members, 86 online now Description A place to disc…" at bounding box center [686, 401] width 197 height 179
click at [649, 378] on div "A place to discuss the in and outs of banking. Community, regional investment, …" at bounding box center [686, 387] width 197 height 28
click at [976, 268] on icon at bounding box center [976, 266] width 11 height 11
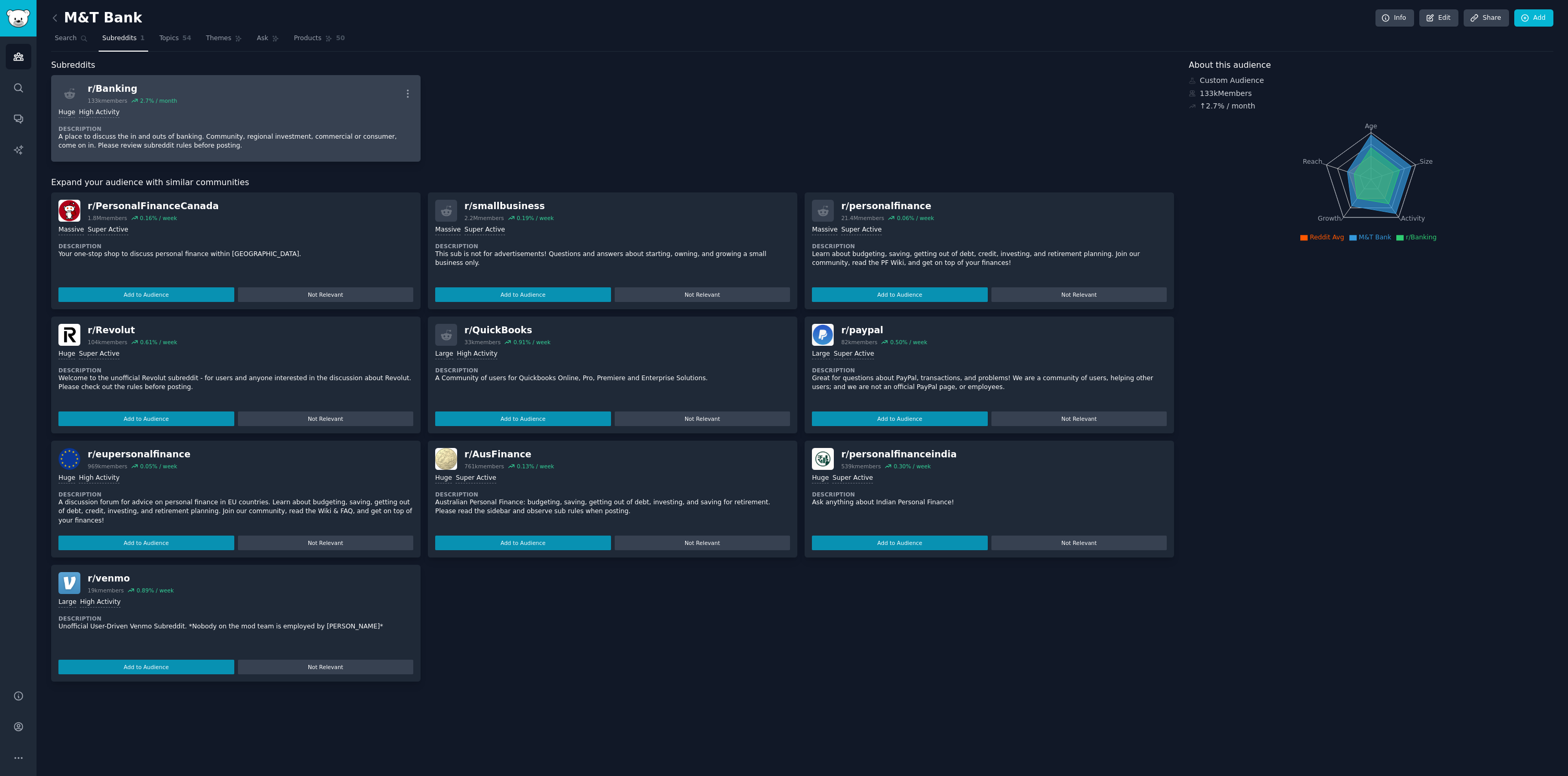
click at [305, 122] on div "Huge High Activity Description A place to discuss the in and outs of banking. C…" at bounding box center [236, 129] width 355 height 50
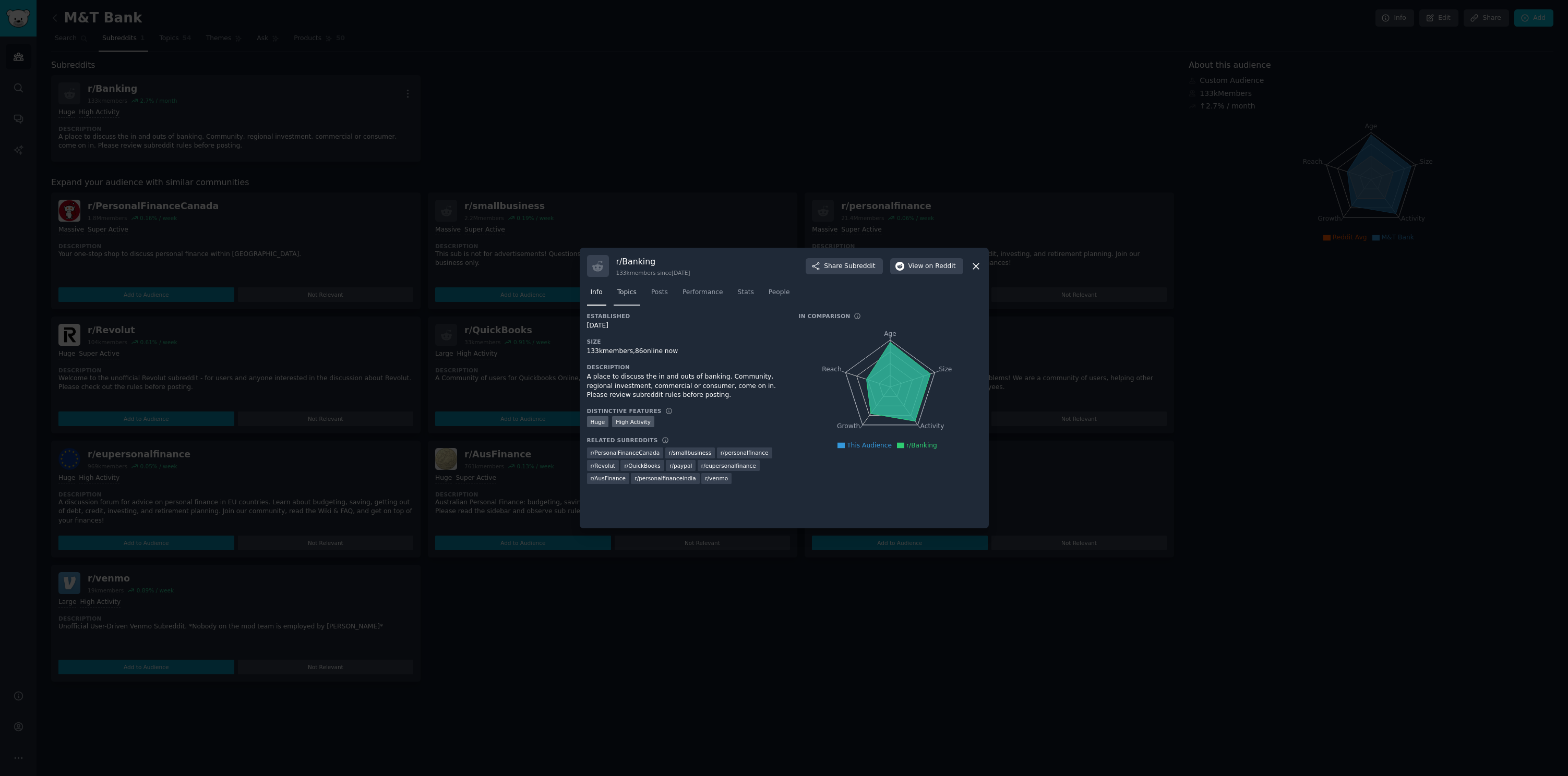
click at [626, 294] on span "Topics" at bounding box center [627, 293] width 19 height 10
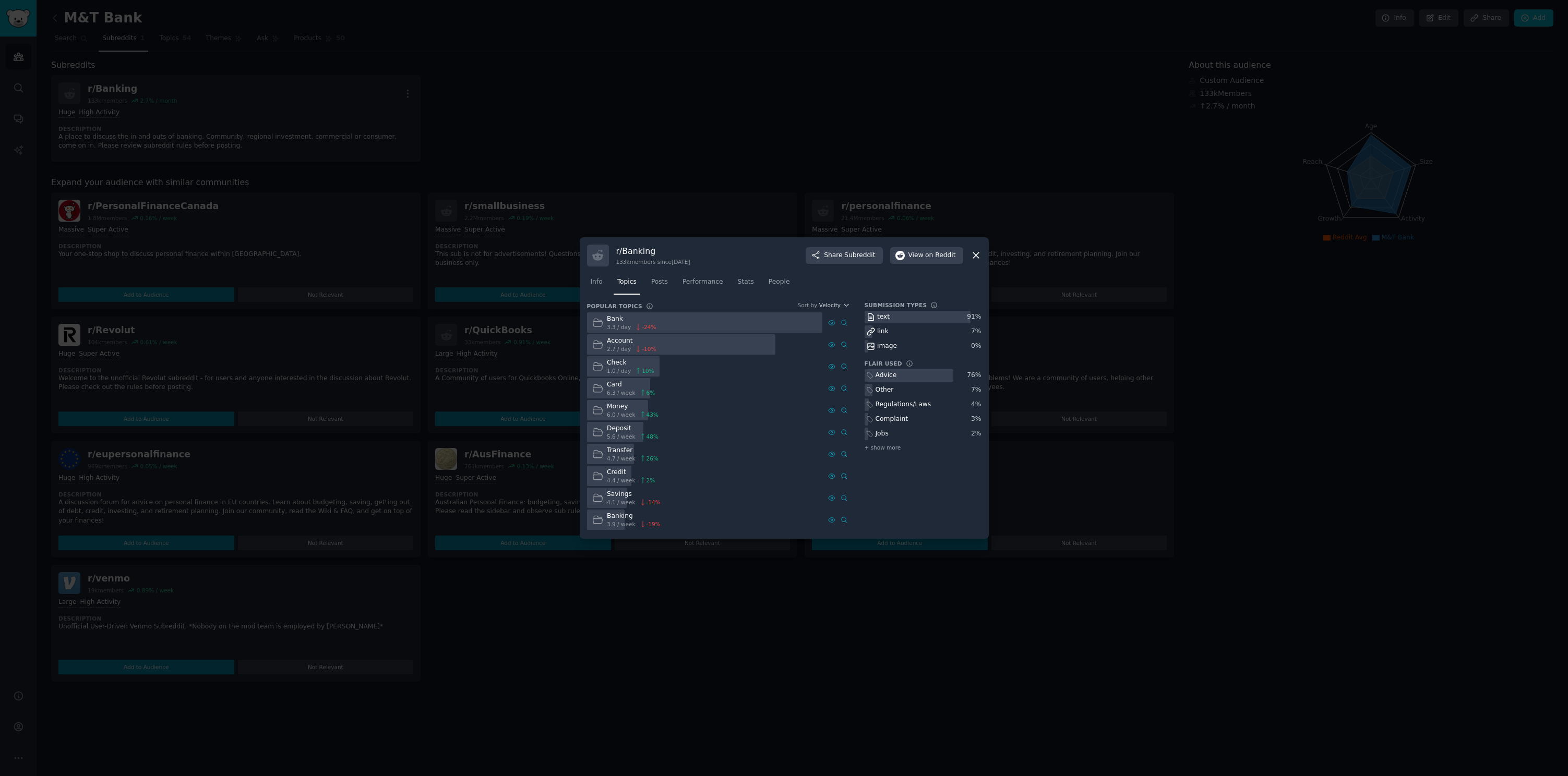
click at [696, 279] on span "Performance" at bounding box center [702, 282] width 41 height 10
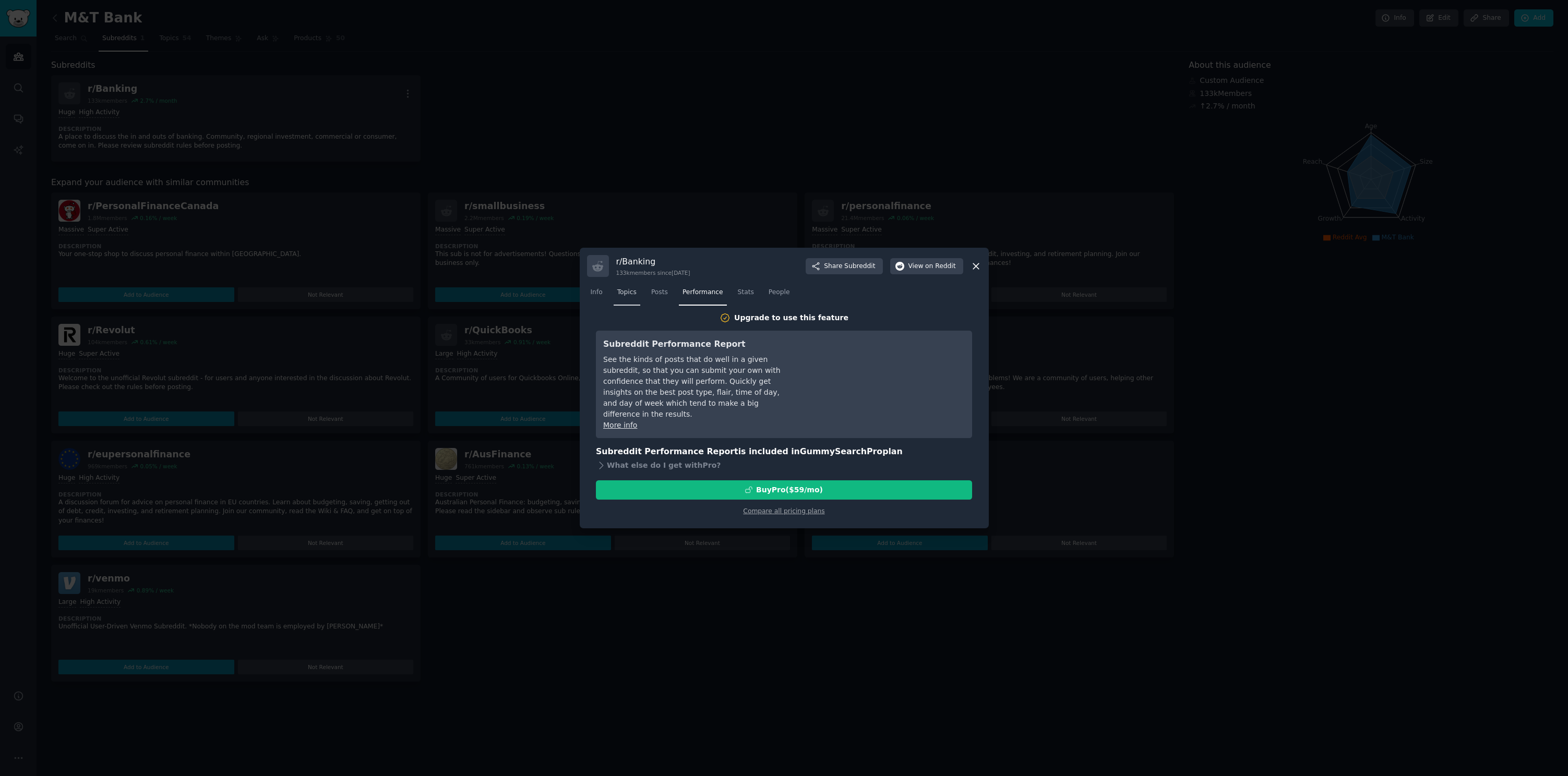
click at [634, 296] on span "Topics" at bounding box center [627, 293] width 19 height 10
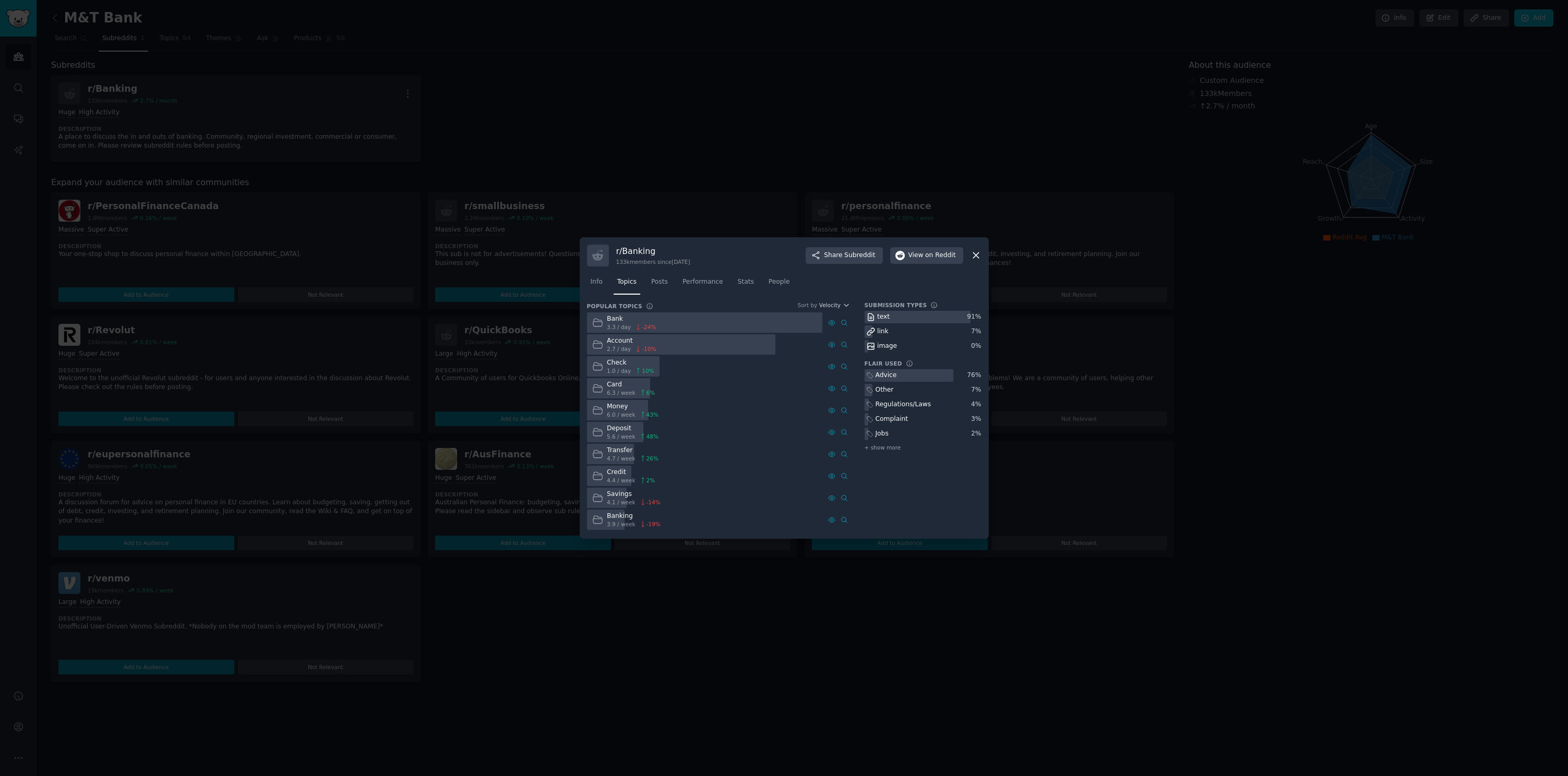
click at [659, 325] on div "Bank 3.3 / day -24 %" at bounding box center [624, 322] width 74 height 20
click at [615, 321] on div "Bank" at bounding box center [631, 319] width 49 height 10
click at [704, 382] on div "Card 6.3 / week 6 %" at bounding box center [704, 388] width 236 height 20
click at [595, 289] on link "Info" at bounding box center [597, 284] width 19 height 22
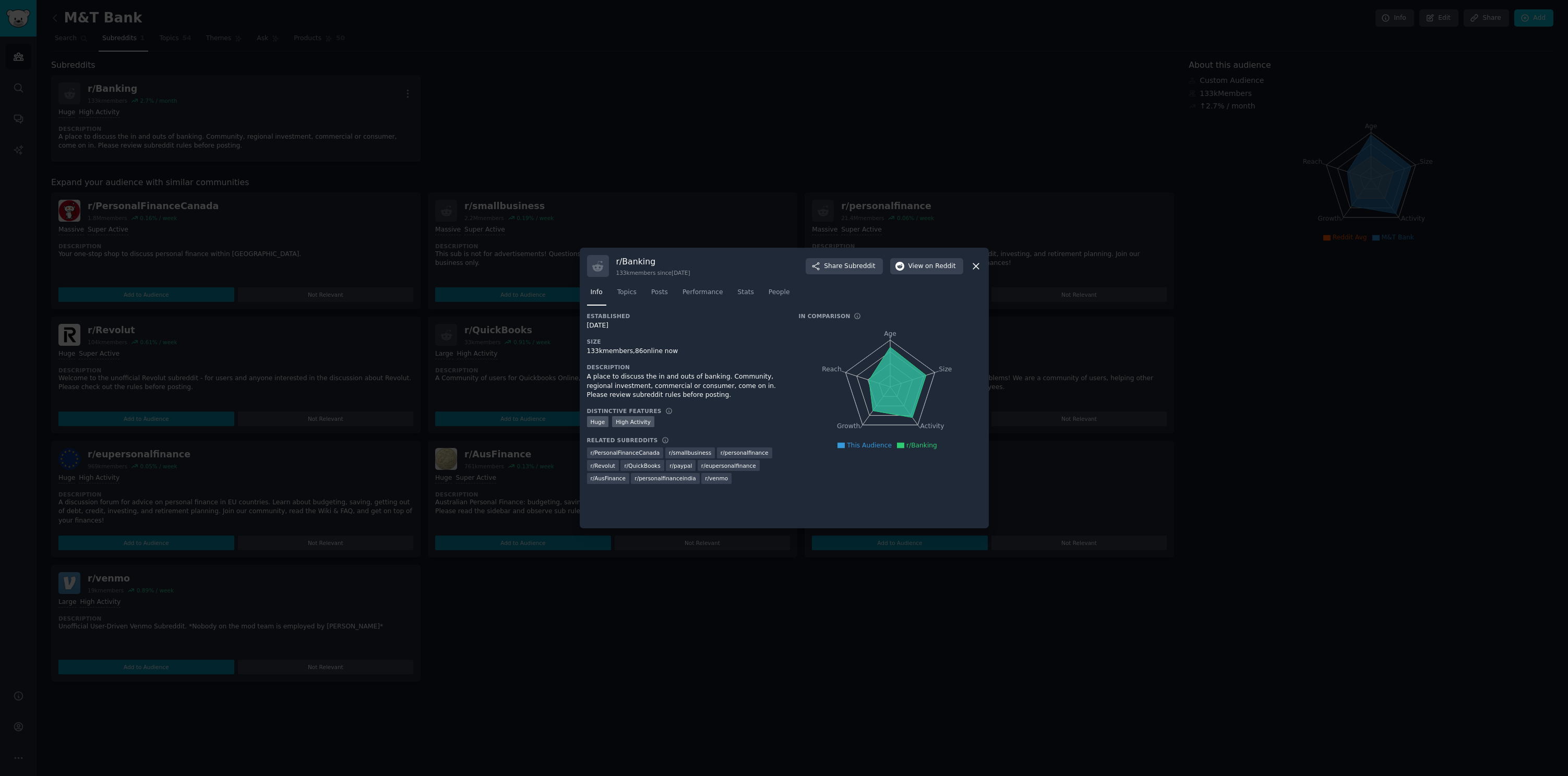
click at [976, 267] on icon at bounding box center [976, 266] width 6 height 6
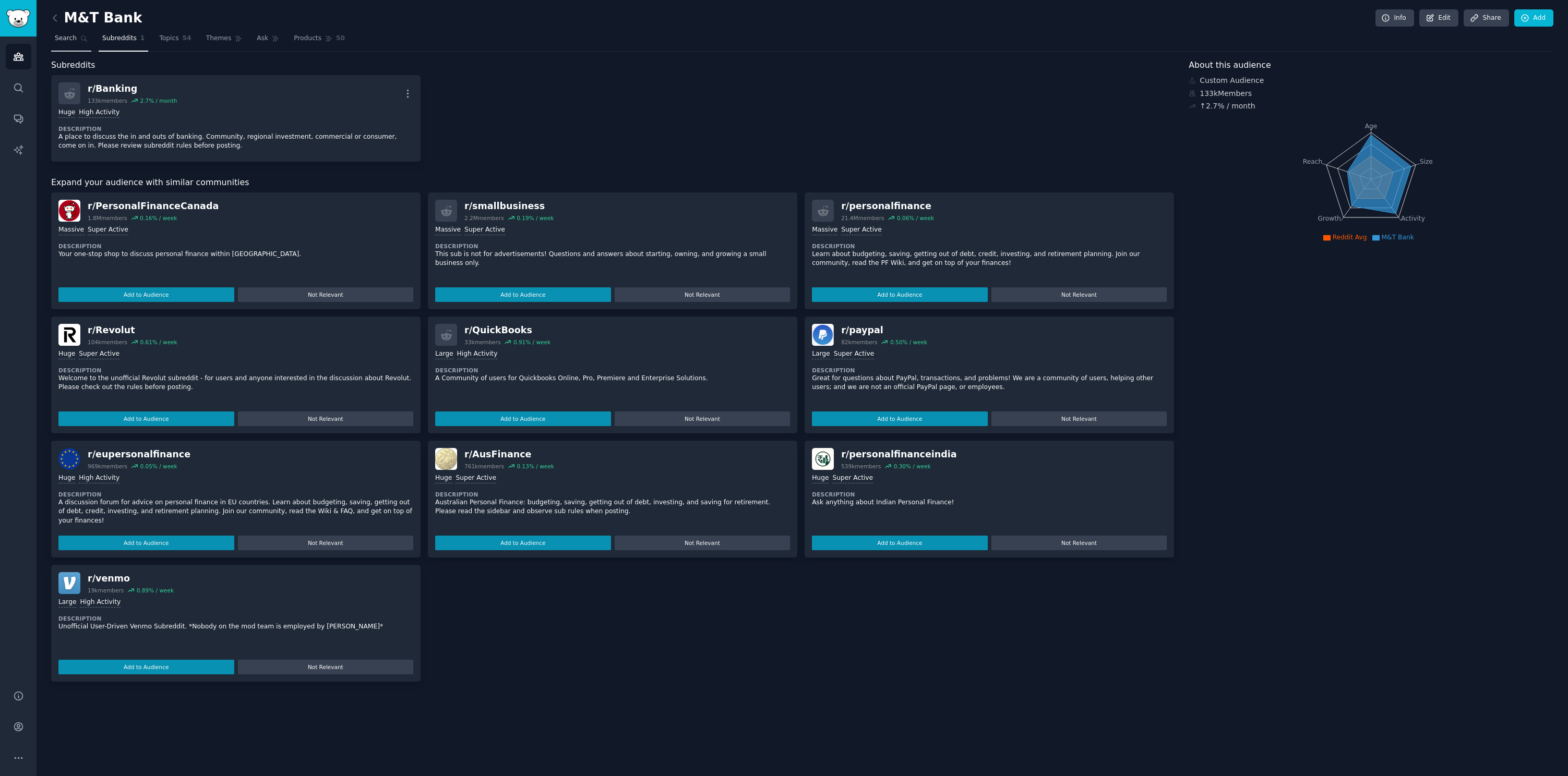
click at [76, 39] on link "Search" at bounding box center [72, 41] width 40 height 22
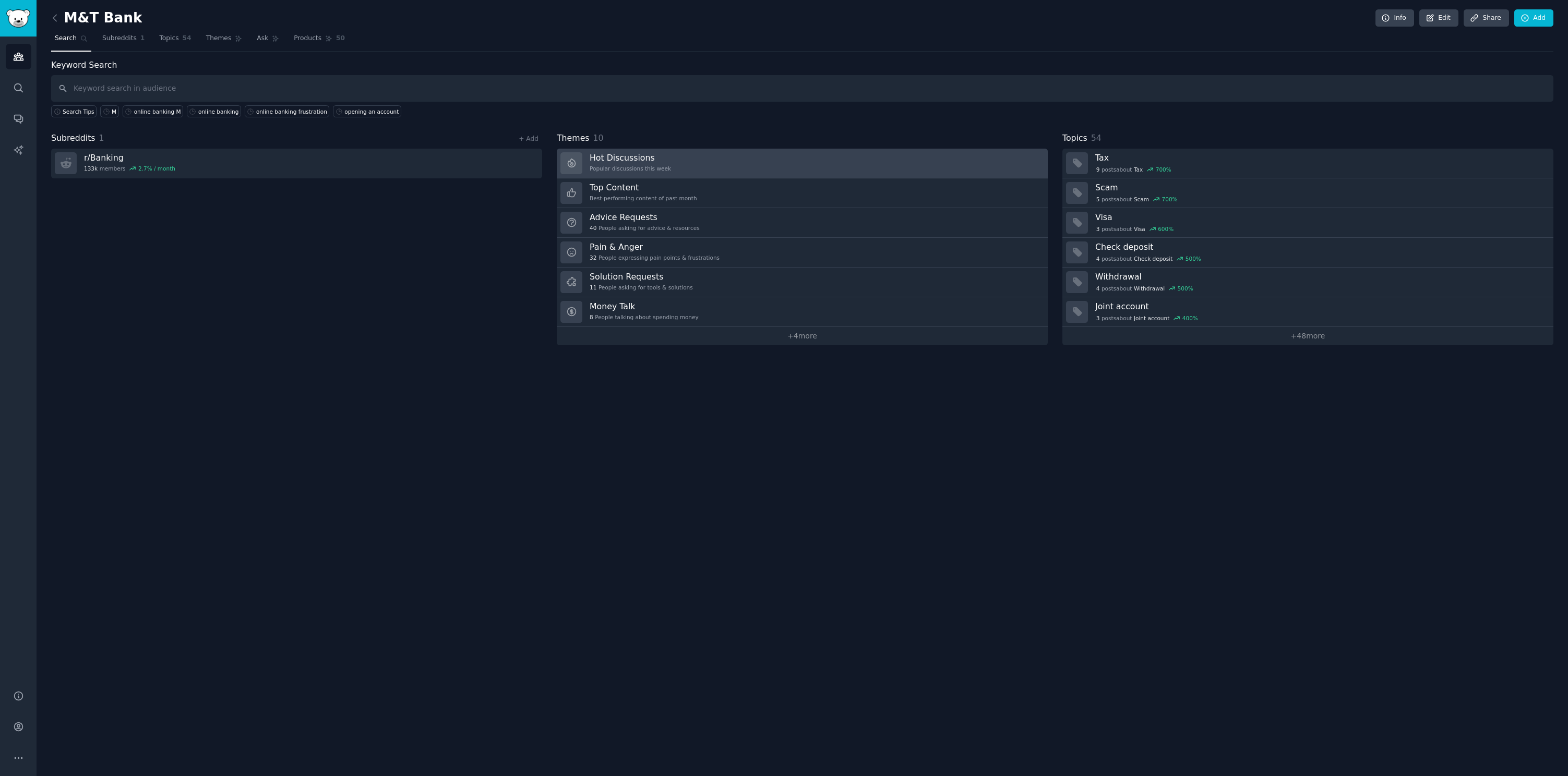
click at [709, 163] on link "Hot Discussions Popular discussions this week" at bounding box center [802, 163] width 491 height 30
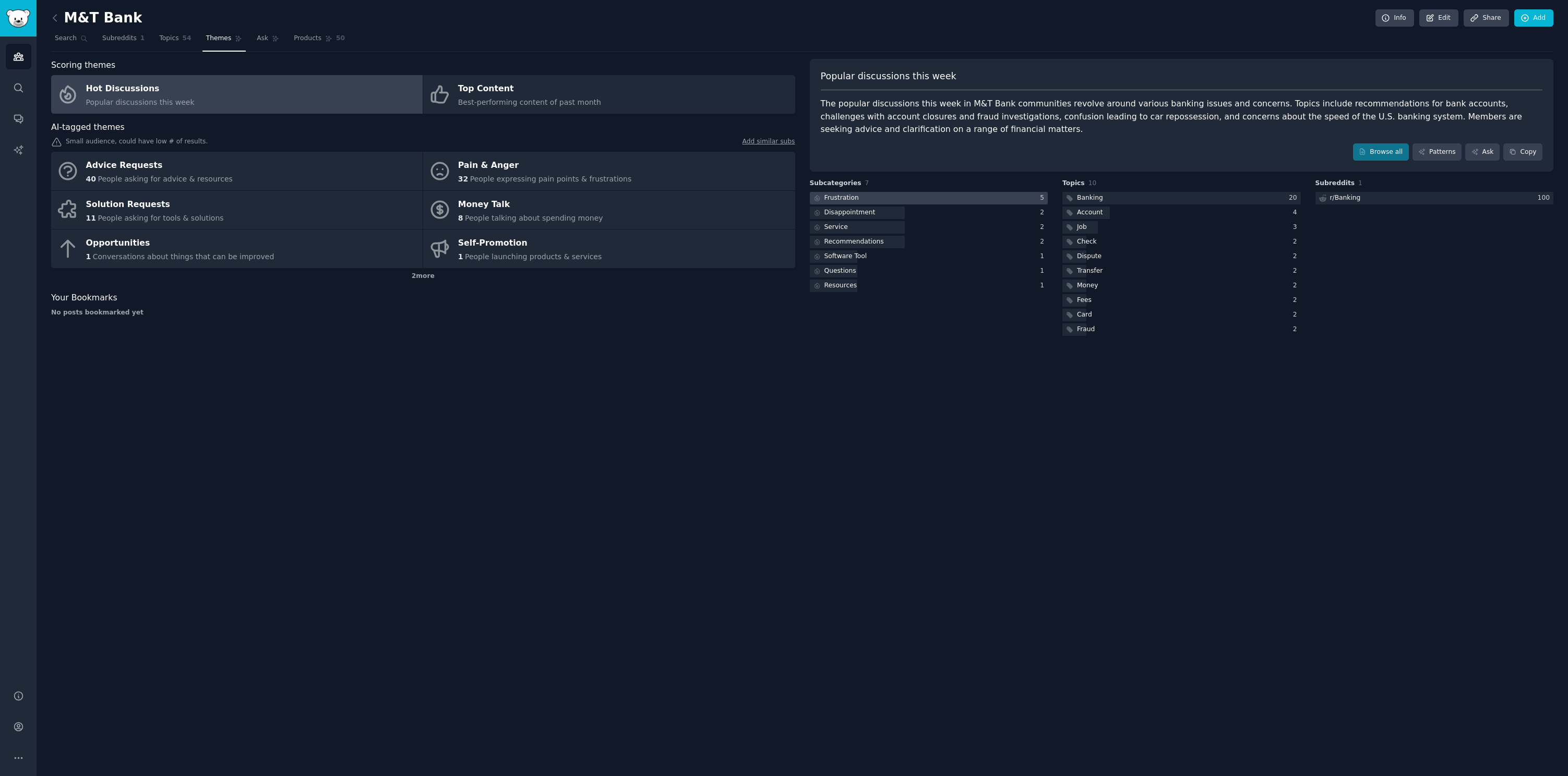
click at [932, 197] on div at bounding box center [928, 198] width 239 height 13
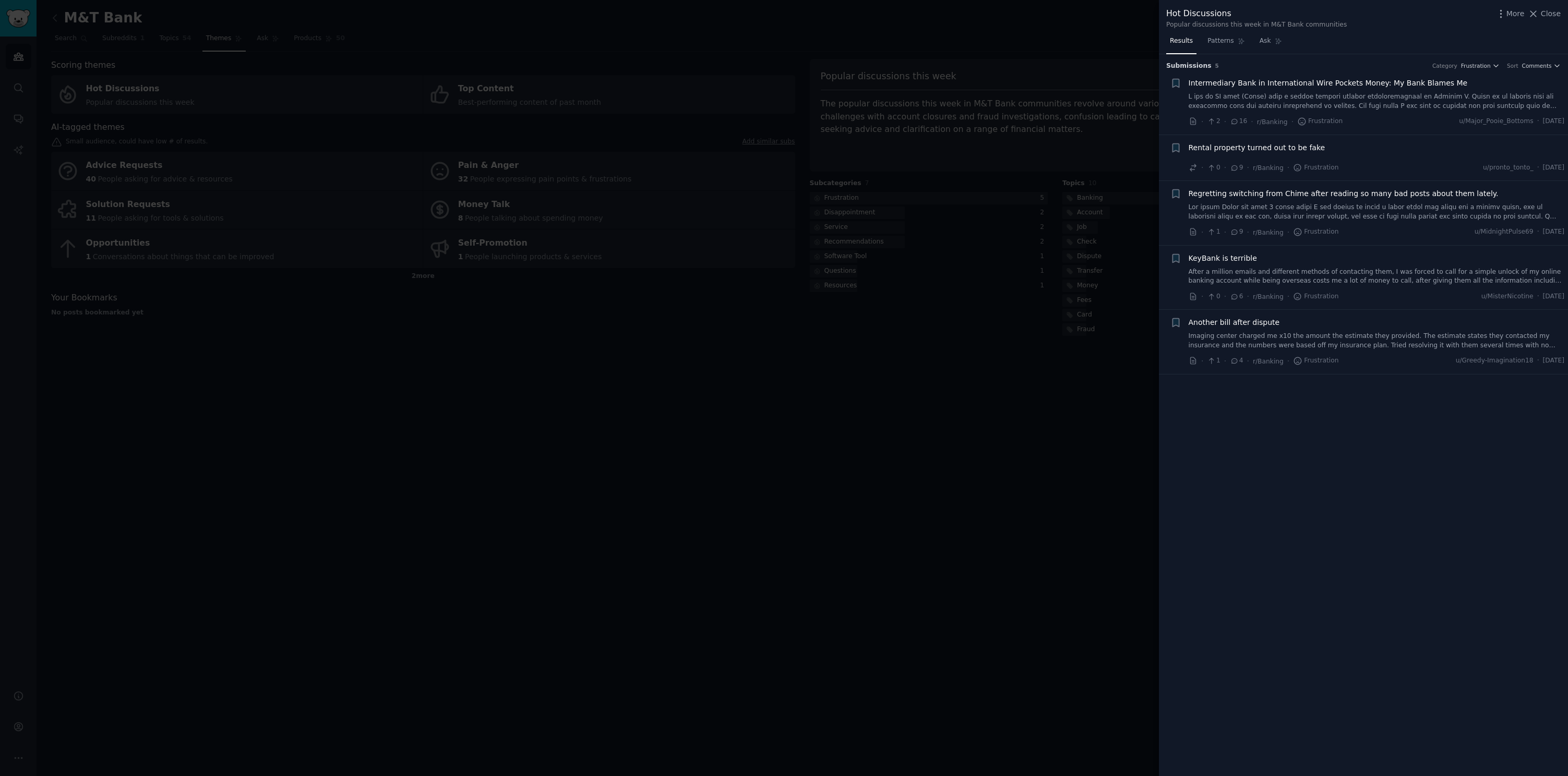
click at [1403, 275] on link "After a million emails and different methods of contacting them, I was forced t…" at bounding box center [1376, 277] width 376 height 18
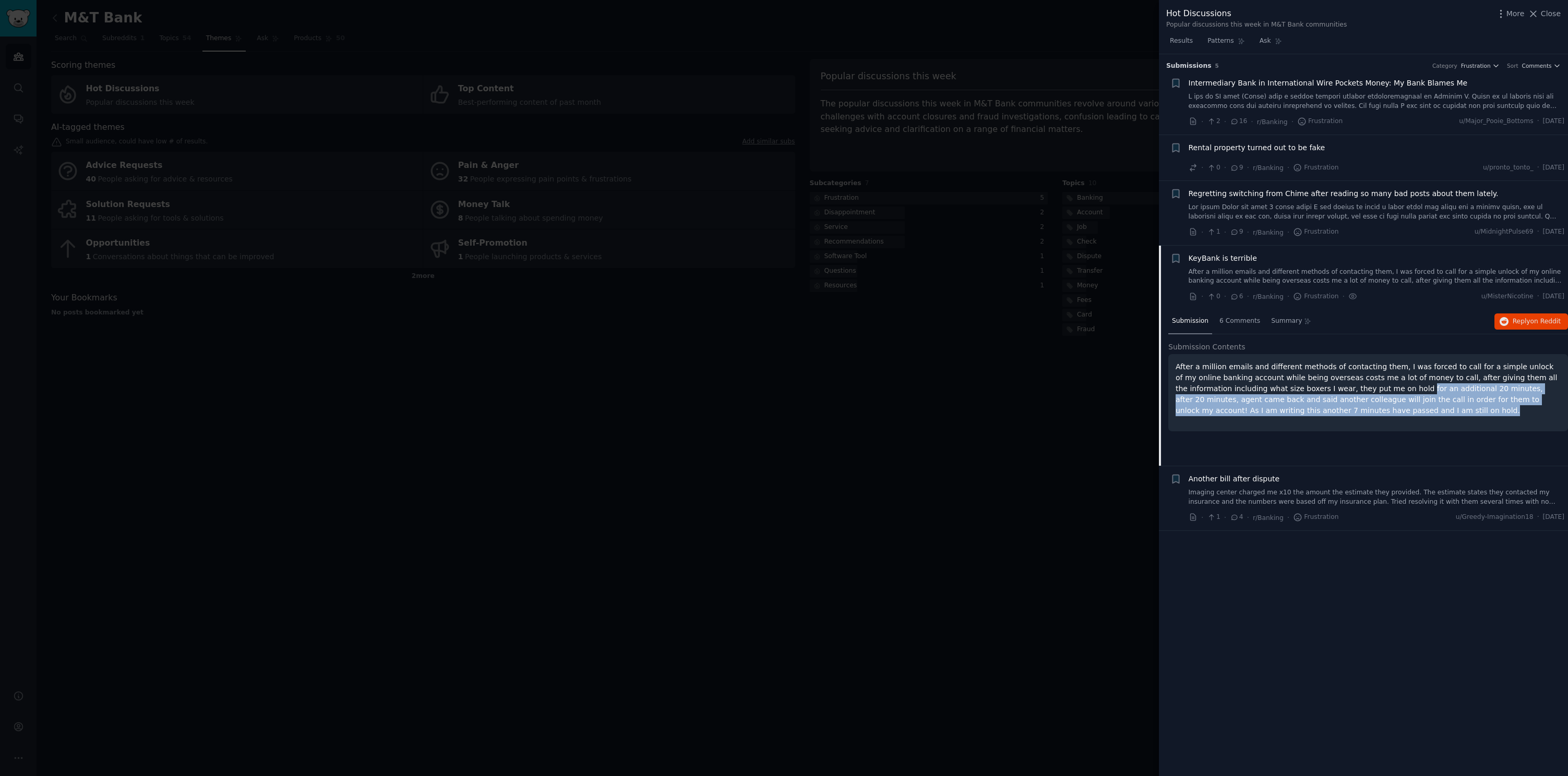
drag, startPoint x: 1359, startPoint y: 392, endPoint x: 1407, endPoint y: 406, distance: 50.0
click at [1407, 406] on p "After a million emails and different methods of contacting them, I was forced t…" at bounding box center [1368, 389] width 385 height 55
click at [1429, 410] on p "After a million emails and different methods of contacting them, I was forced t…" at bounding box center [1368, 389] width 385 height 55
click at [966, 401] on div at bounding box center [784, 388] width 1568 height 776
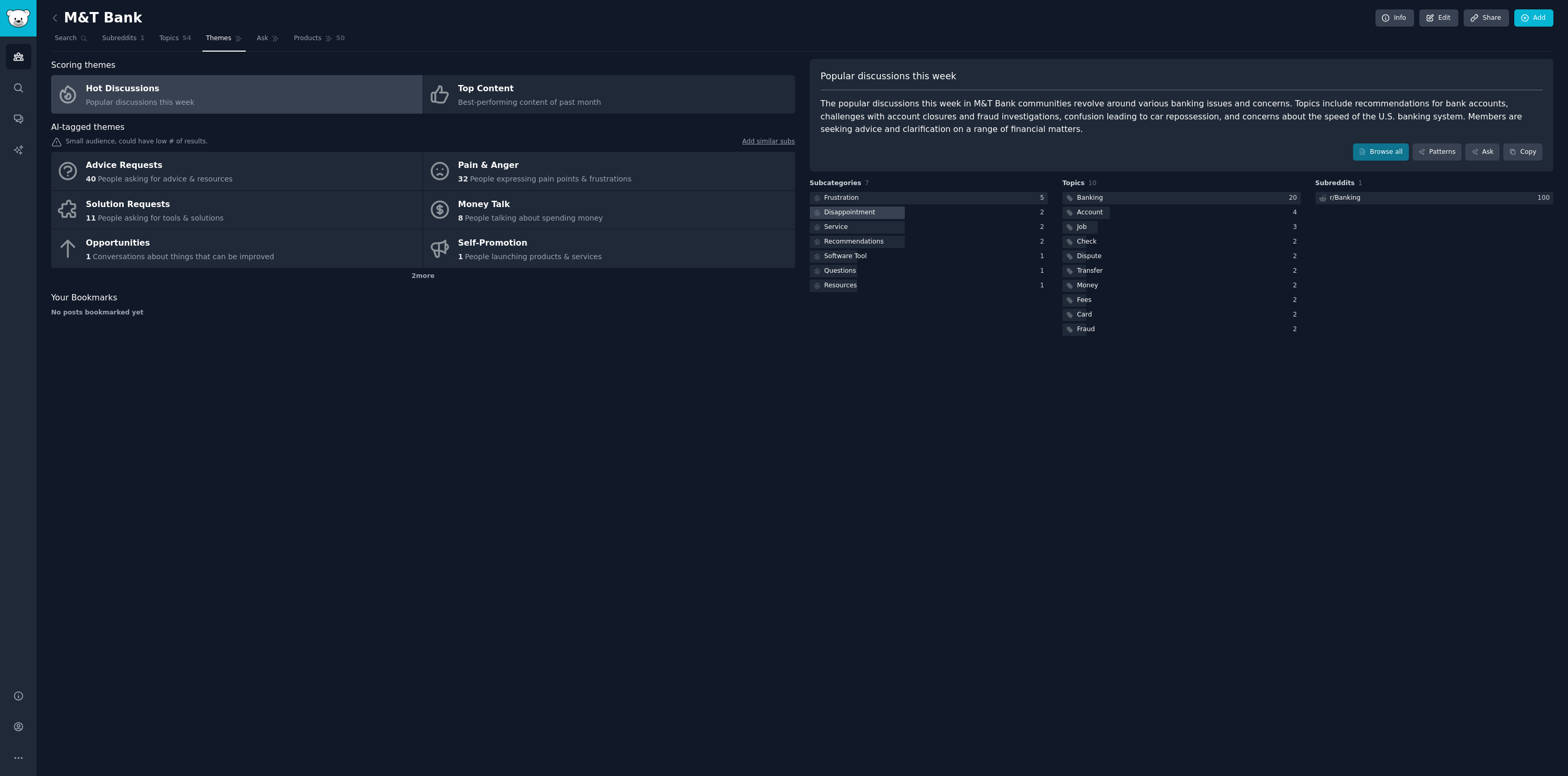
click at [881, 212] on div at bounding box center [857, 213] width 95 height 13
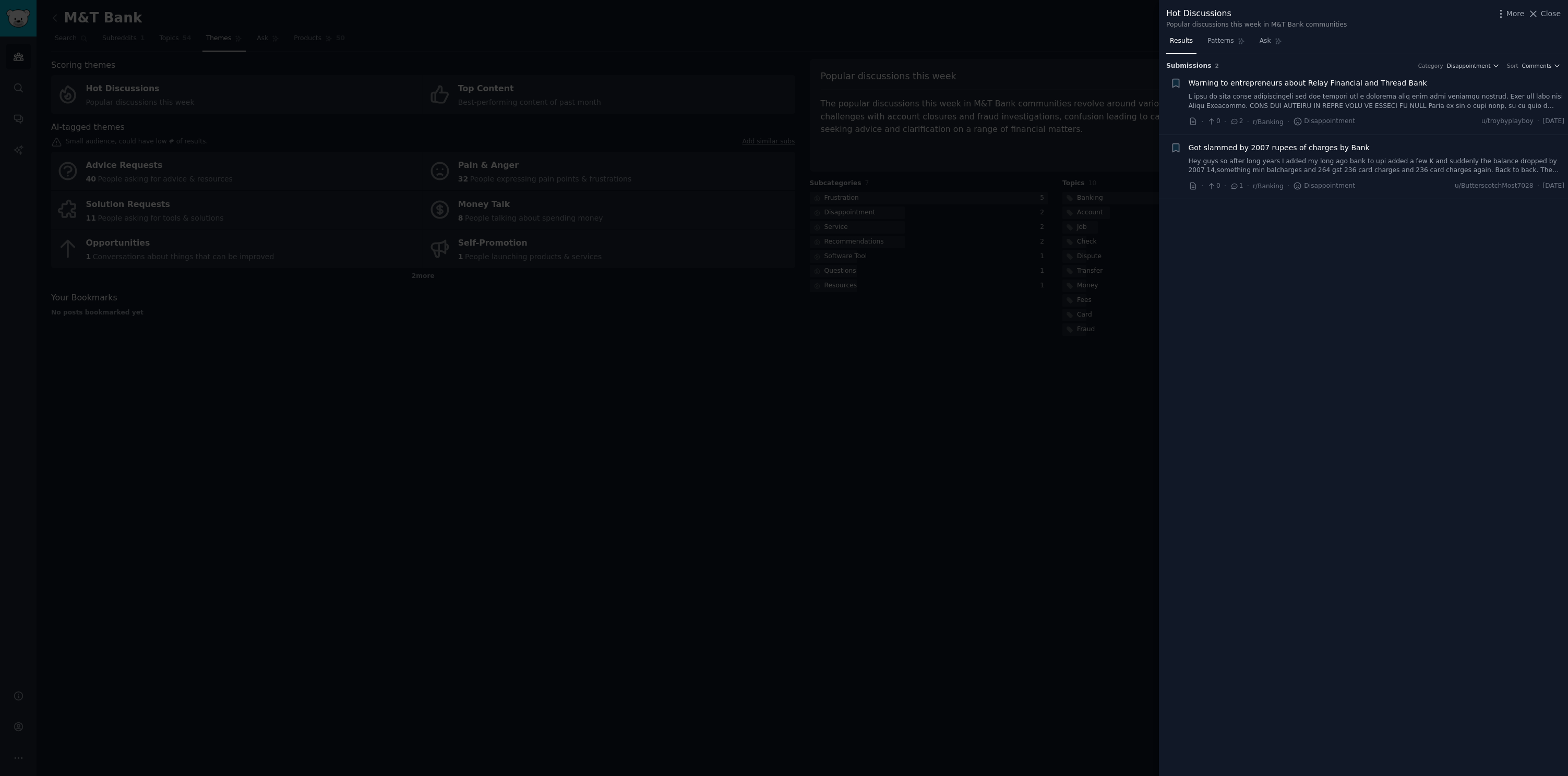
click at [919, 307] on div at bounding box center [784, 388] width 1568 height 776
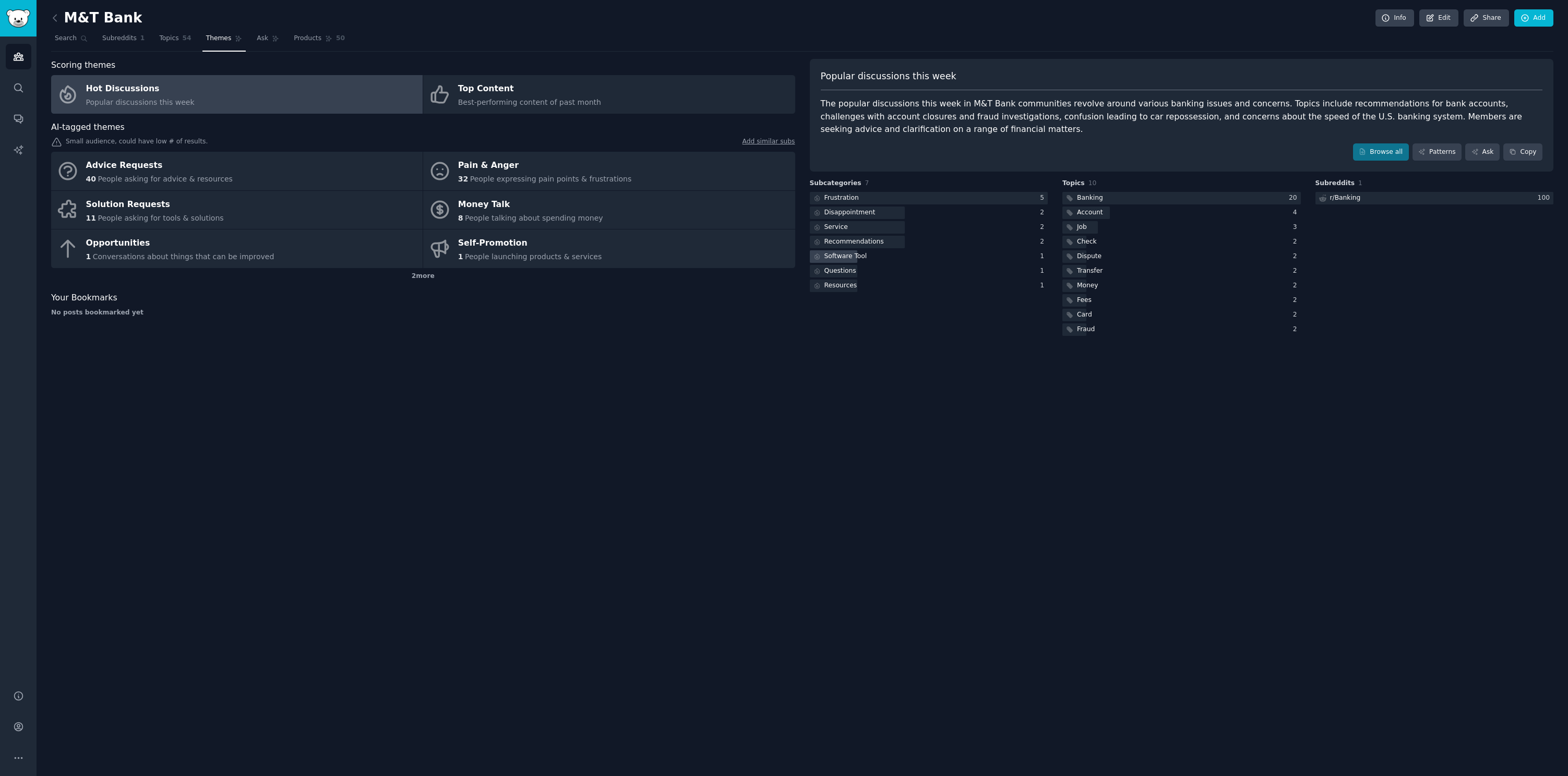
click at [855, 255] on div "Software Tool" at bounding box center [846, 257] width 43 height 10
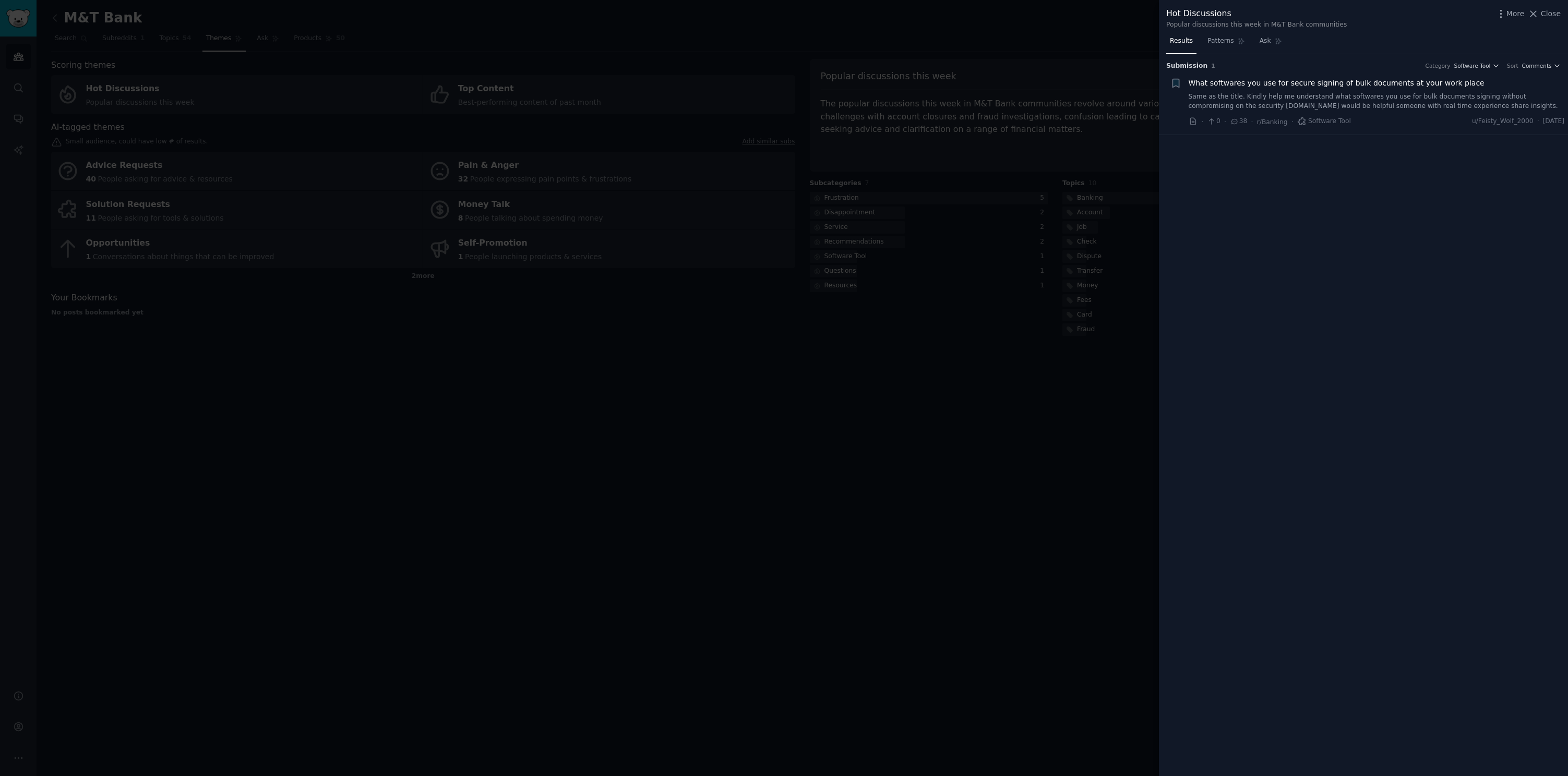
click at [917, 311] on div at bounding box center [784, 388] width 1568 height 776
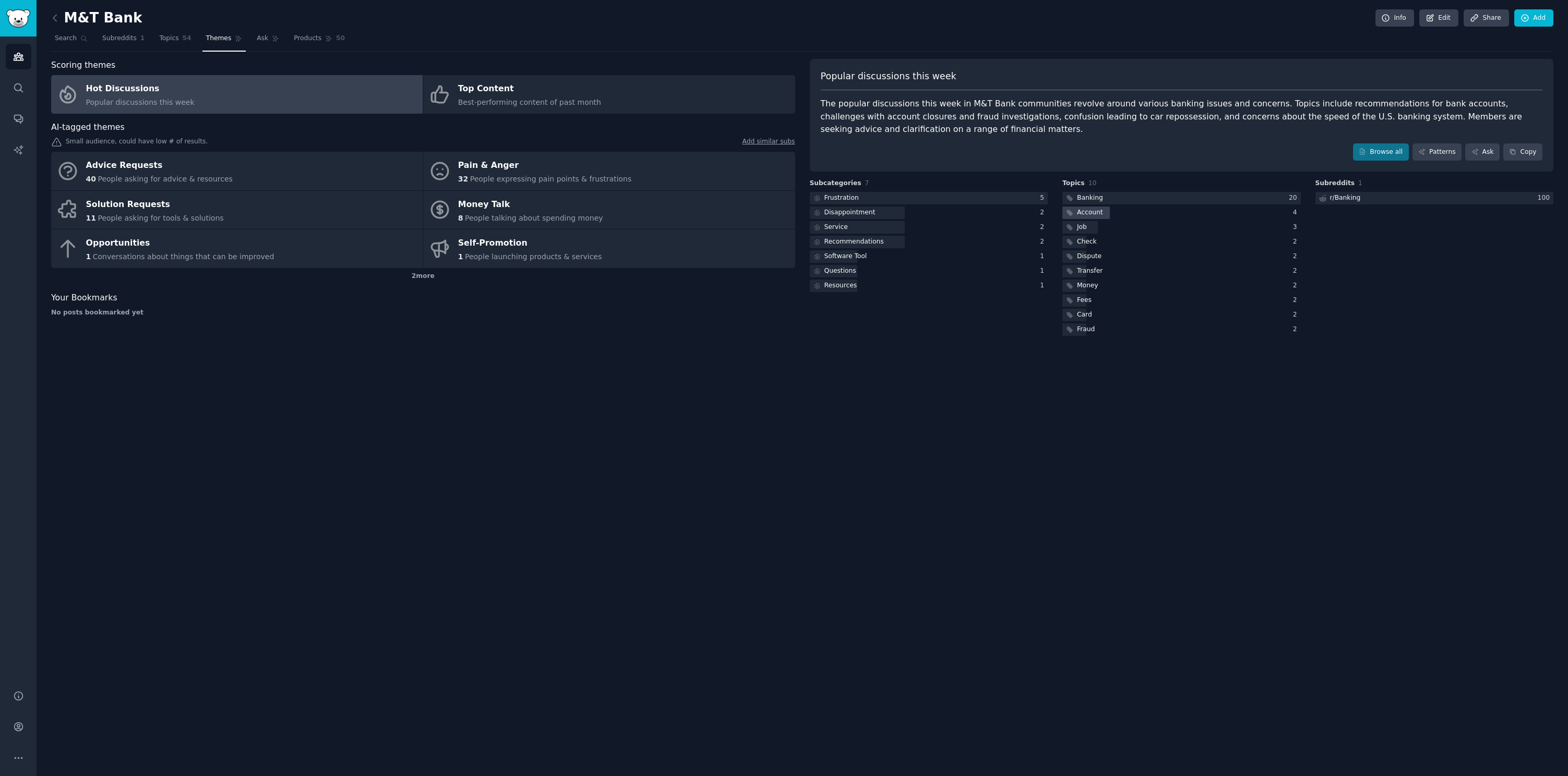
click at [1129, 212] on div "Account" at bounding box center [1181, 213] width 239 height 13
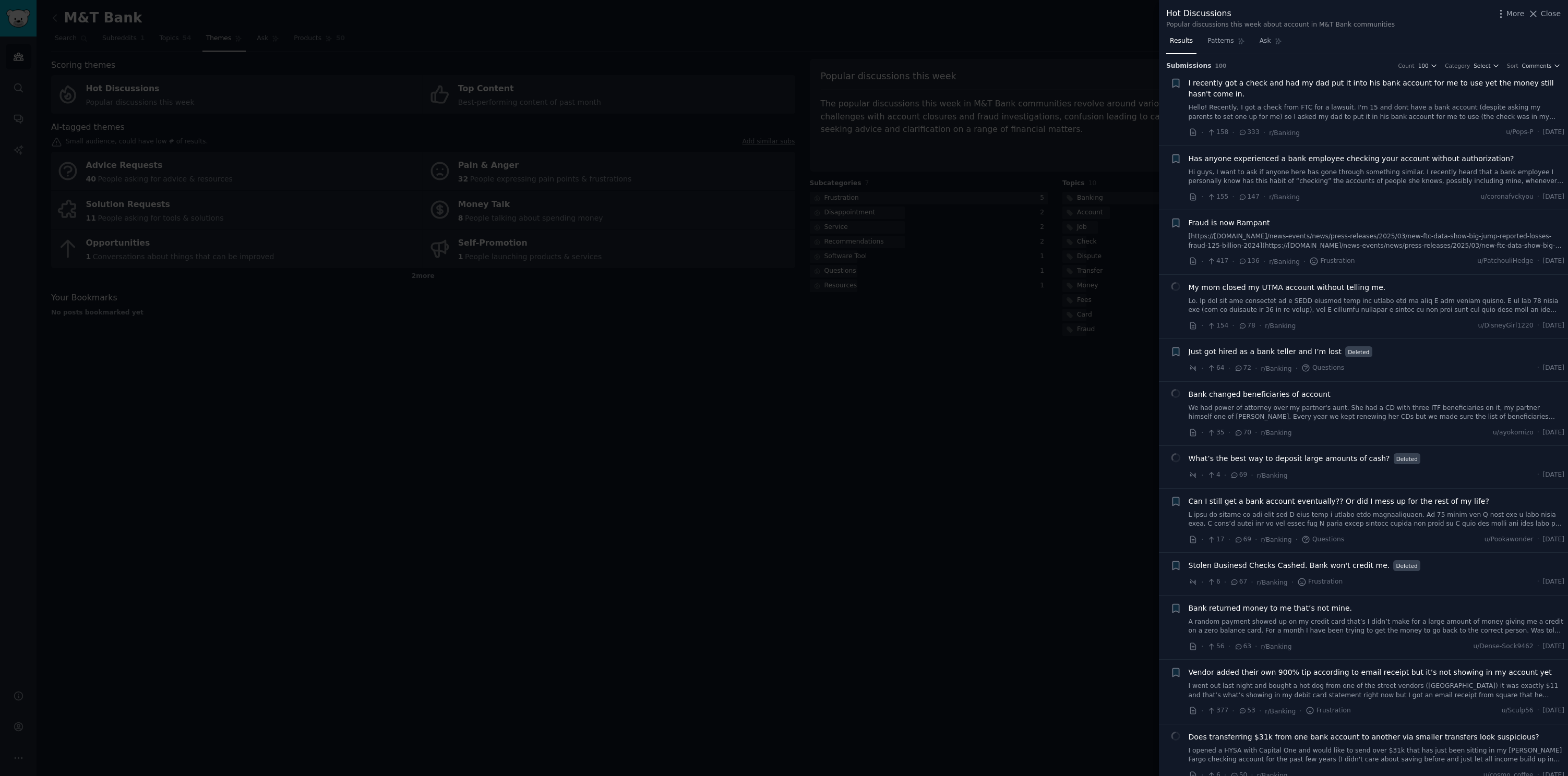
click at [1439, 181] on link "Hi guys, I want to ask if anyone here has gone through something similar. I rec…" at bounding box center [1376, 177] width 376 height 18
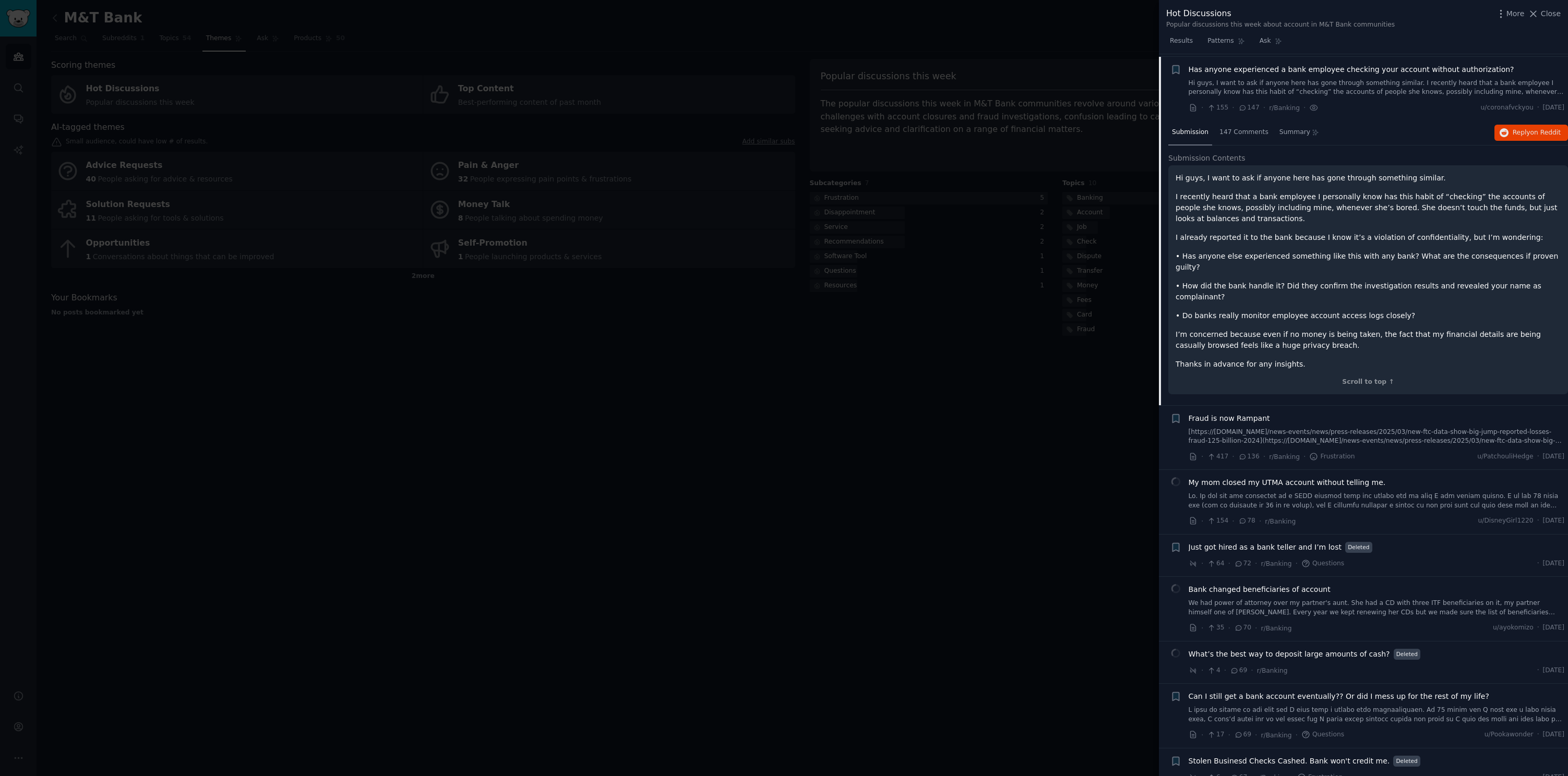
scroll to position [92, 0]
click at [1224, 237] on p "I already reported it to the bank because I know it’s a violation of confidenti…" at bounding box center [1368, 235] width 385 height 11
click at [1263, 356] on p "Thanks in advance for any insights." at bounding box center [1368, 362] width 385 height 11
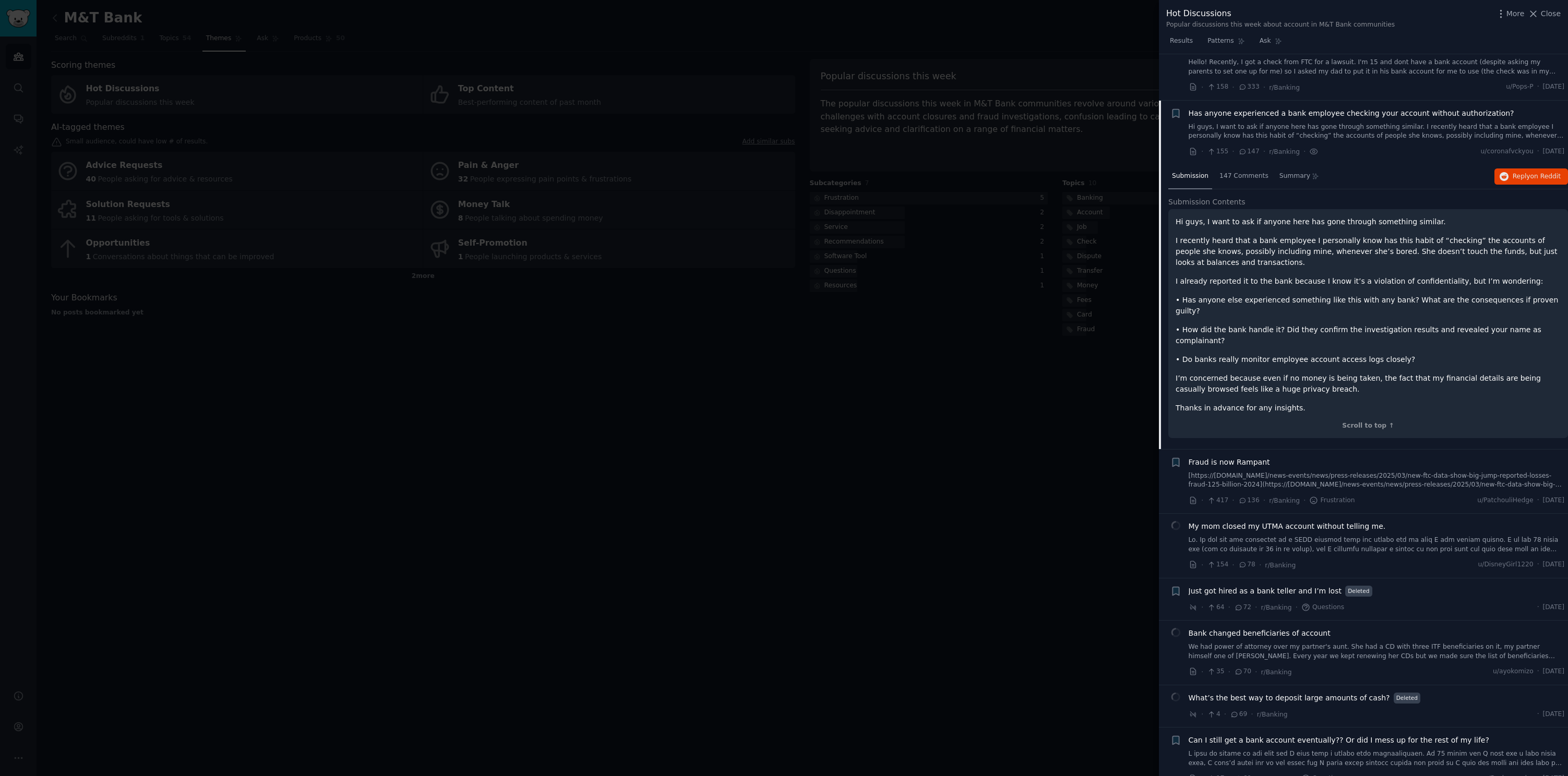
scroll to position [0, 0]
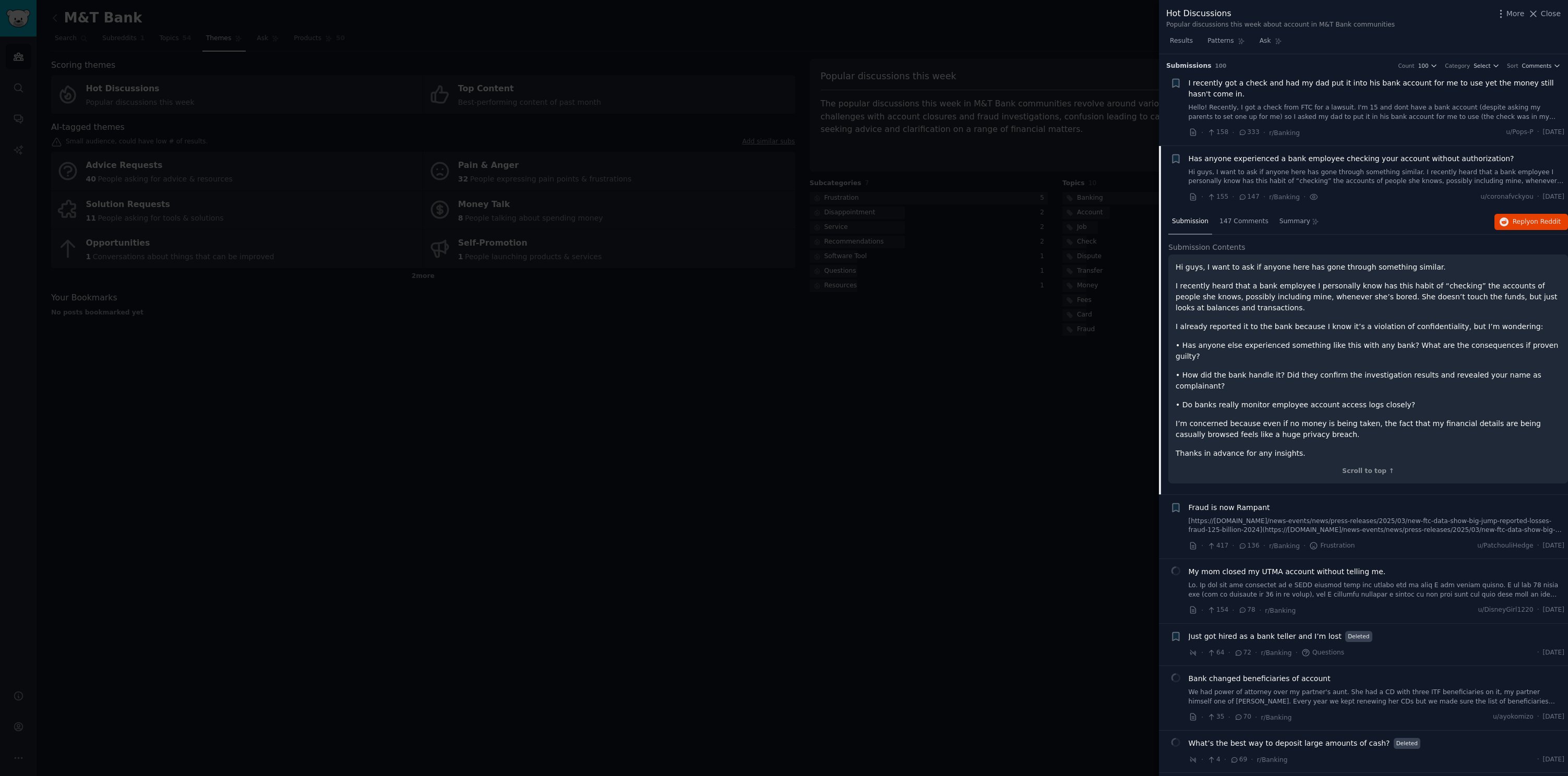
click at [1332, 342] on p "• Has anyone else experienced something like this with any bank? What are the c…" at bounding box center [1368, 351] width 385 height 22
click at [1248, 220] on span "147 Comments" at bounding box center [1243, 222] width 49 height 10
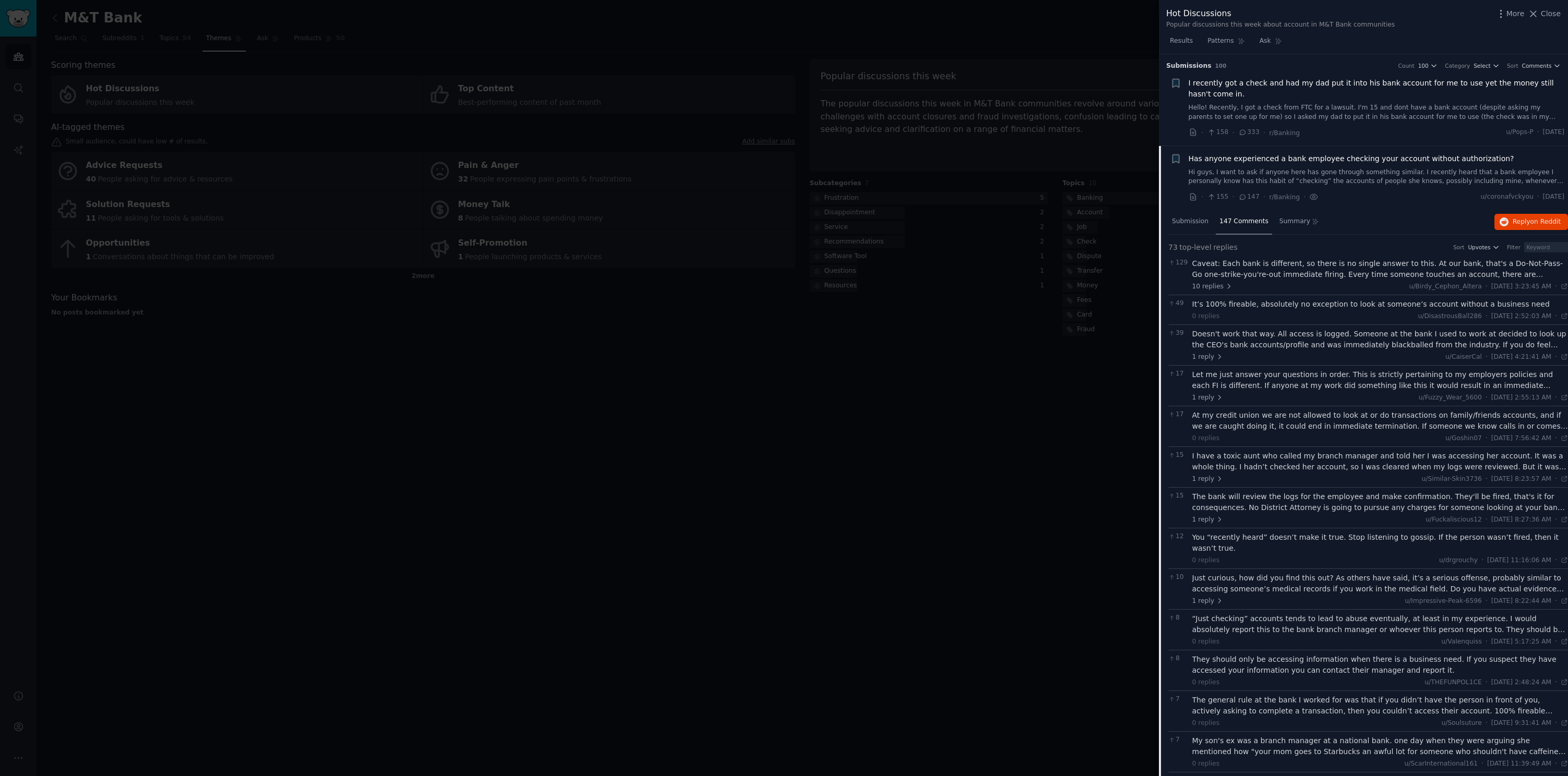
click at [874, 448] on div at bounding box center [784, 388] width 1568 height 776
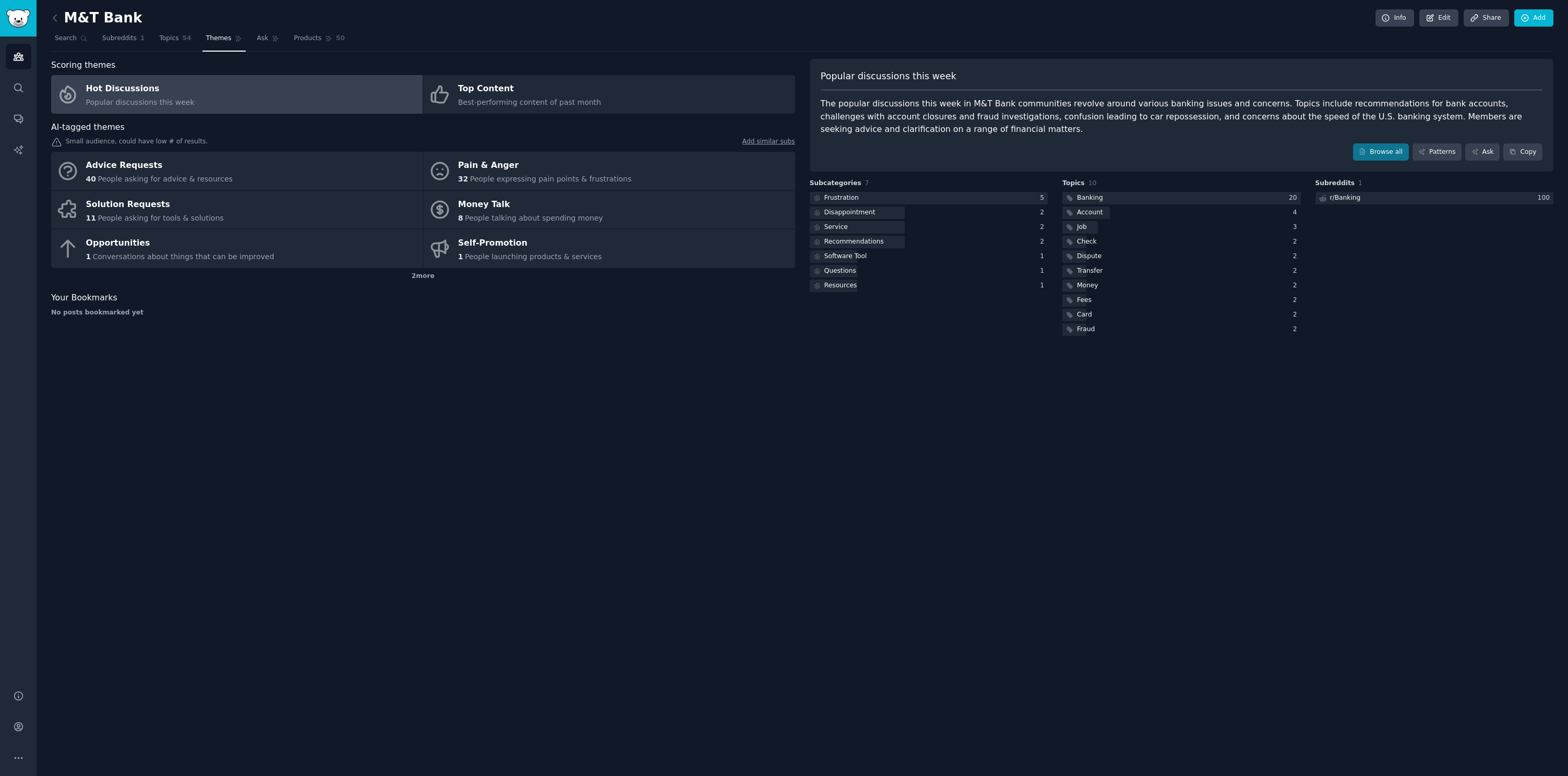
click at [703, 450] on div "M&T Bank Info Edit Share Add Search Subreddits 1 Topics 54 Themes Ask Products …" at bounding box center [802, 388] width 1531 height 776
click at [524, 171] on div "Pain & Anger" at bounding box center [545, 166] width 174 height 17
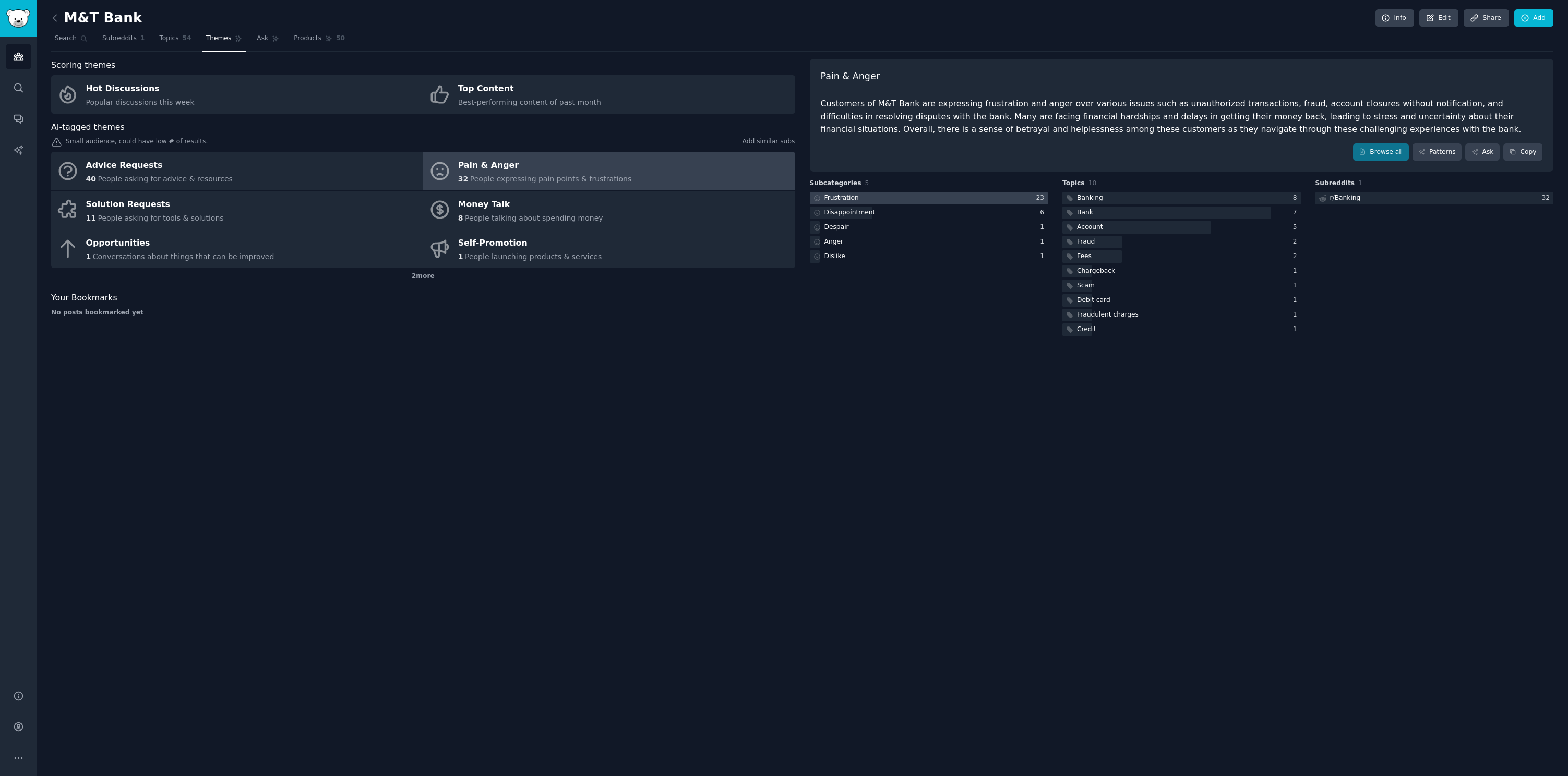
click at [976, 196] on div at bounding box center [928, 198] width 239 height 13
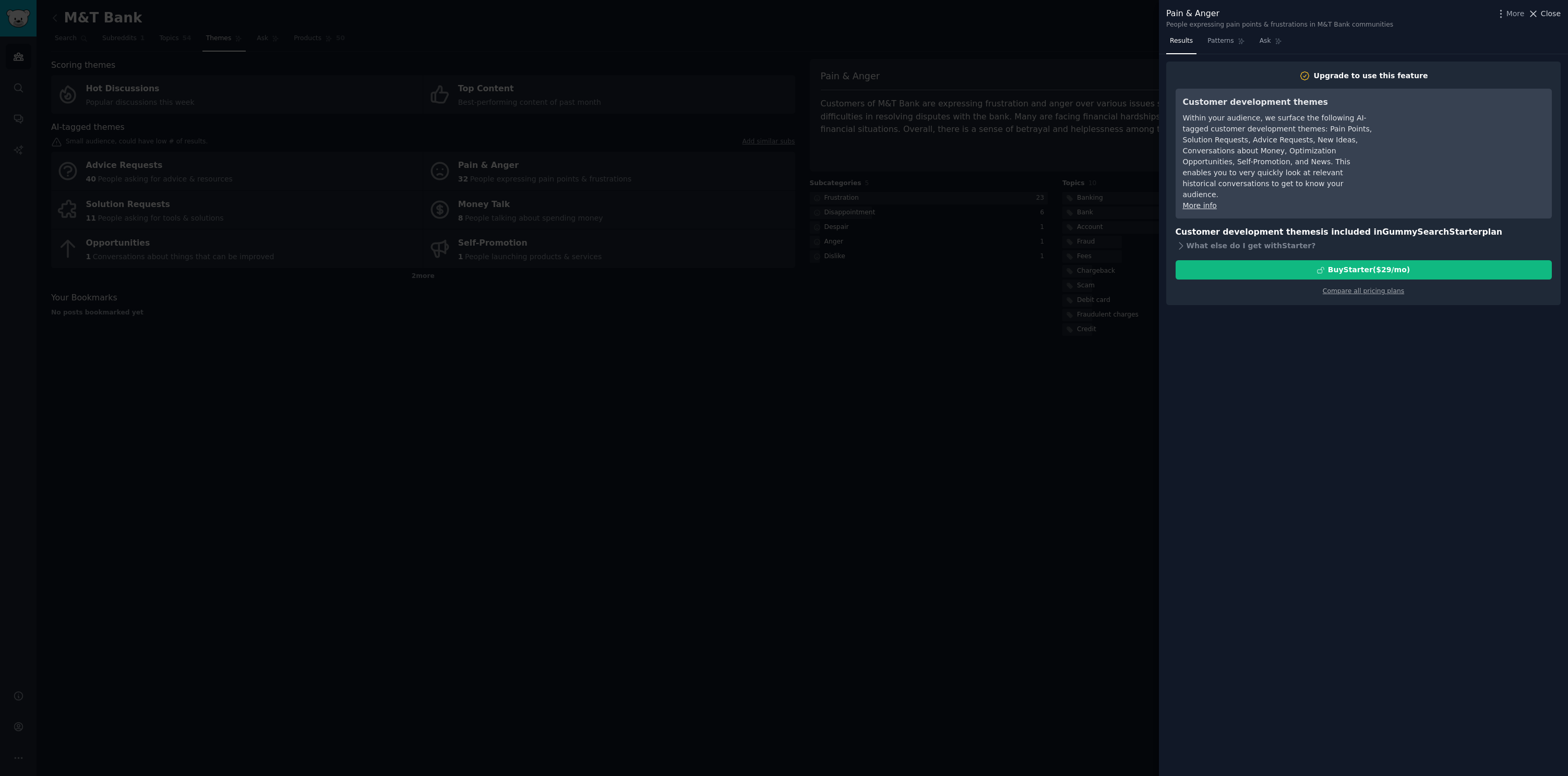
click at [1556, 14] on span "Close" at bounding box center [1551, 14] width 20 height 11
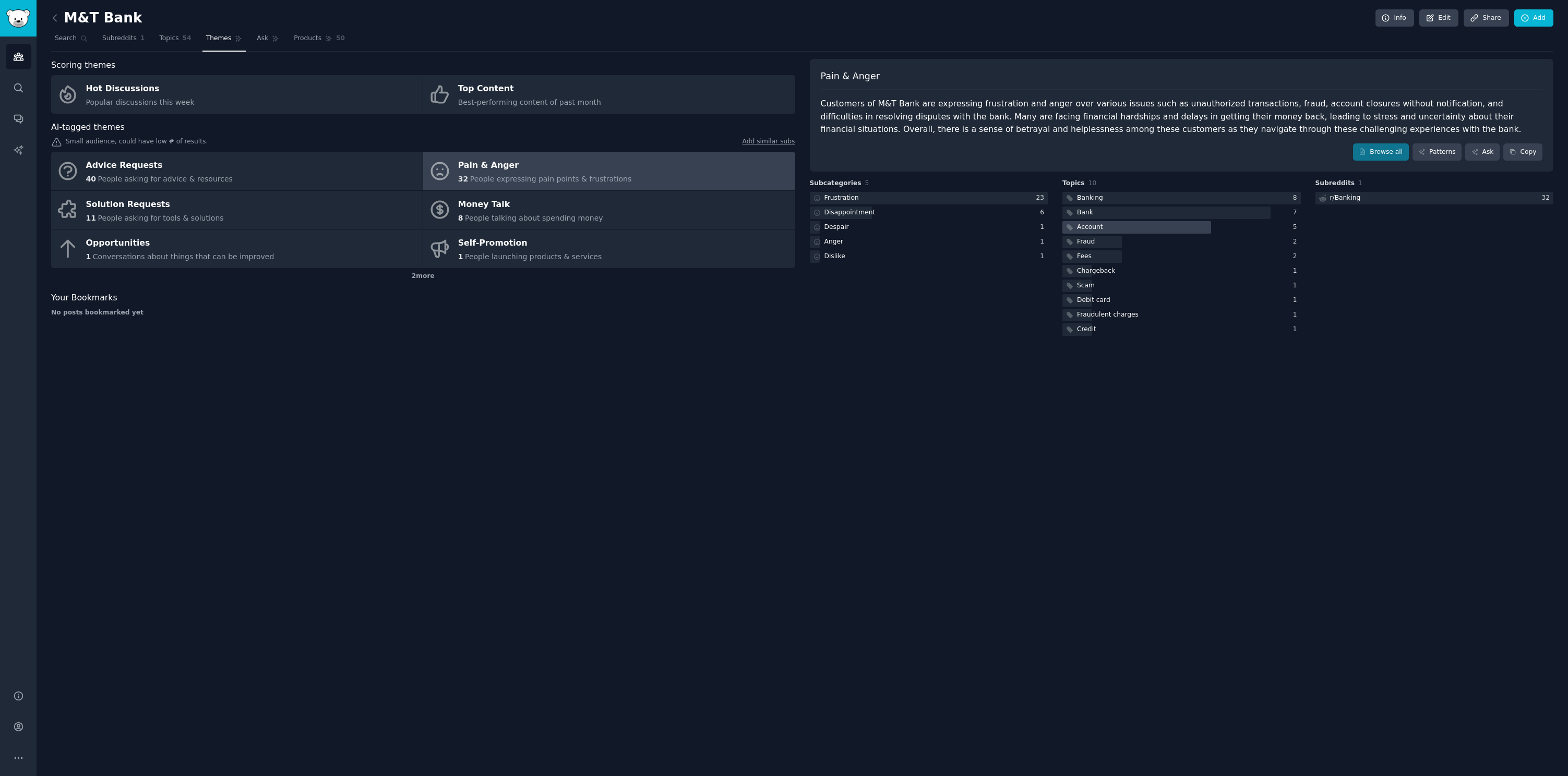
click at [1192, 229] on div at bounding box center [1137, 227] width 149 height 13
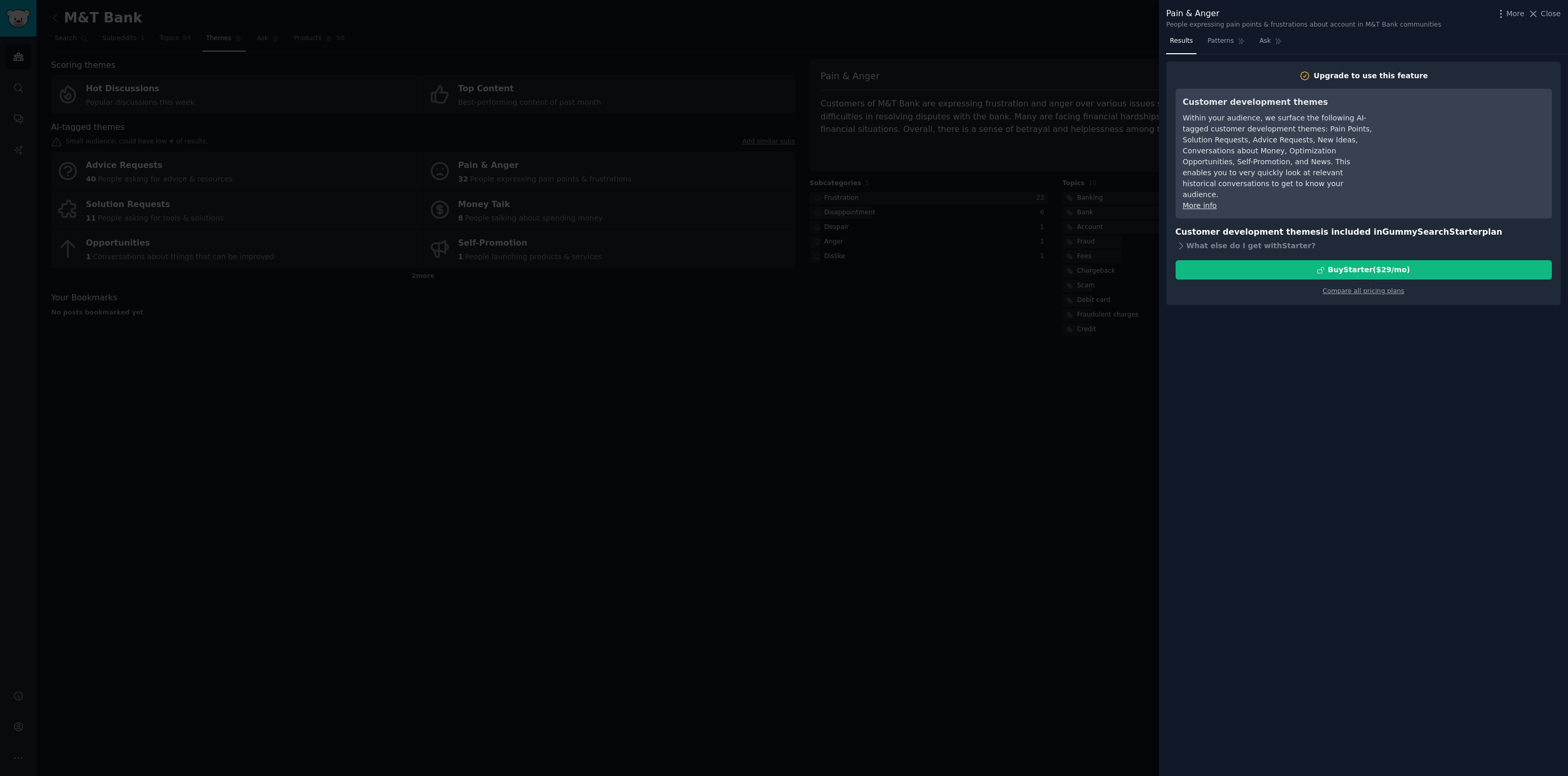
click at [1553, 15] on span "Close" at bounding box center [1551, 14] width 20 height 11
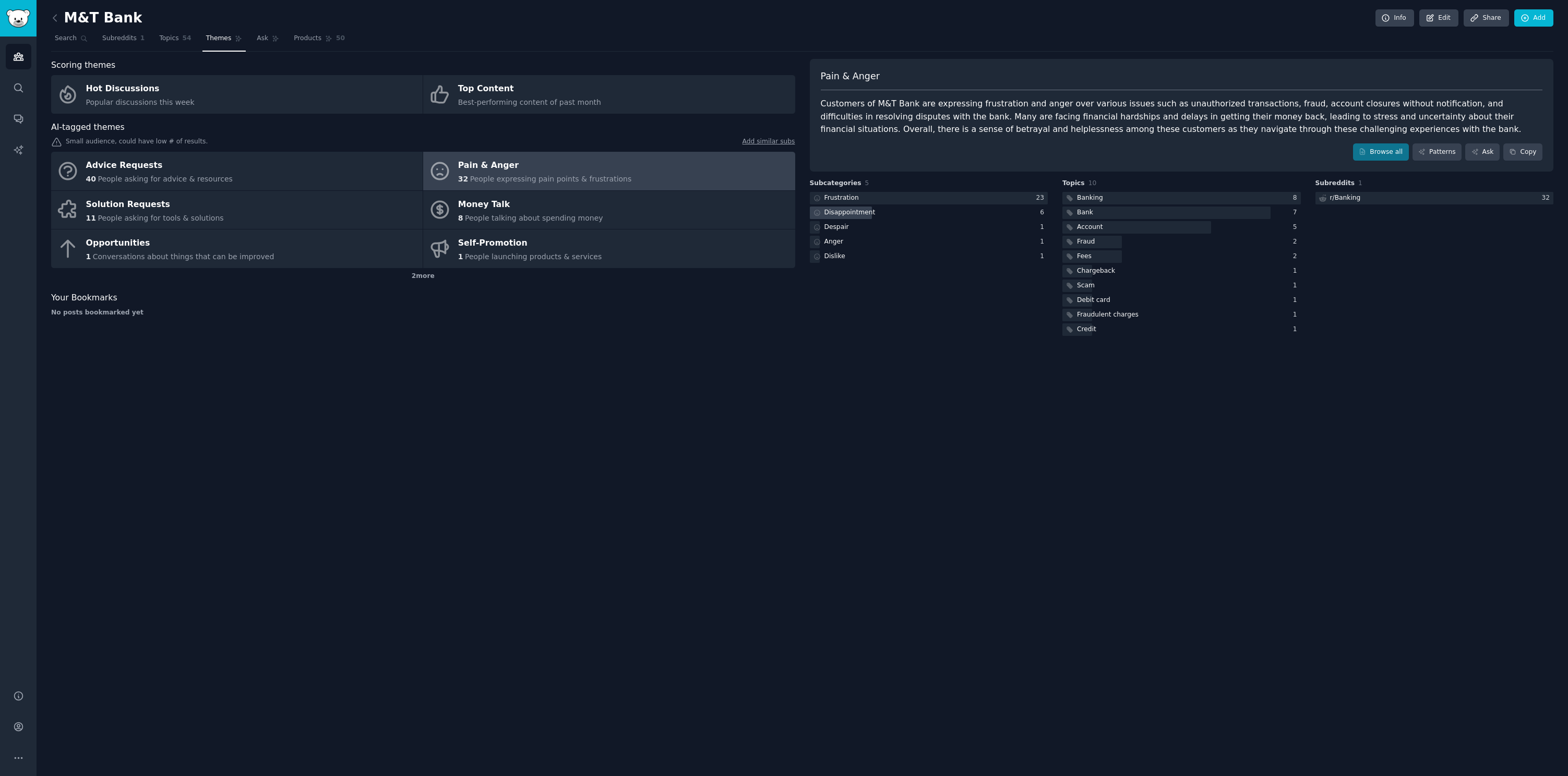
click at [848, 212] on div "Disappointment" at bounding box center [850, 213] width 51 height 10
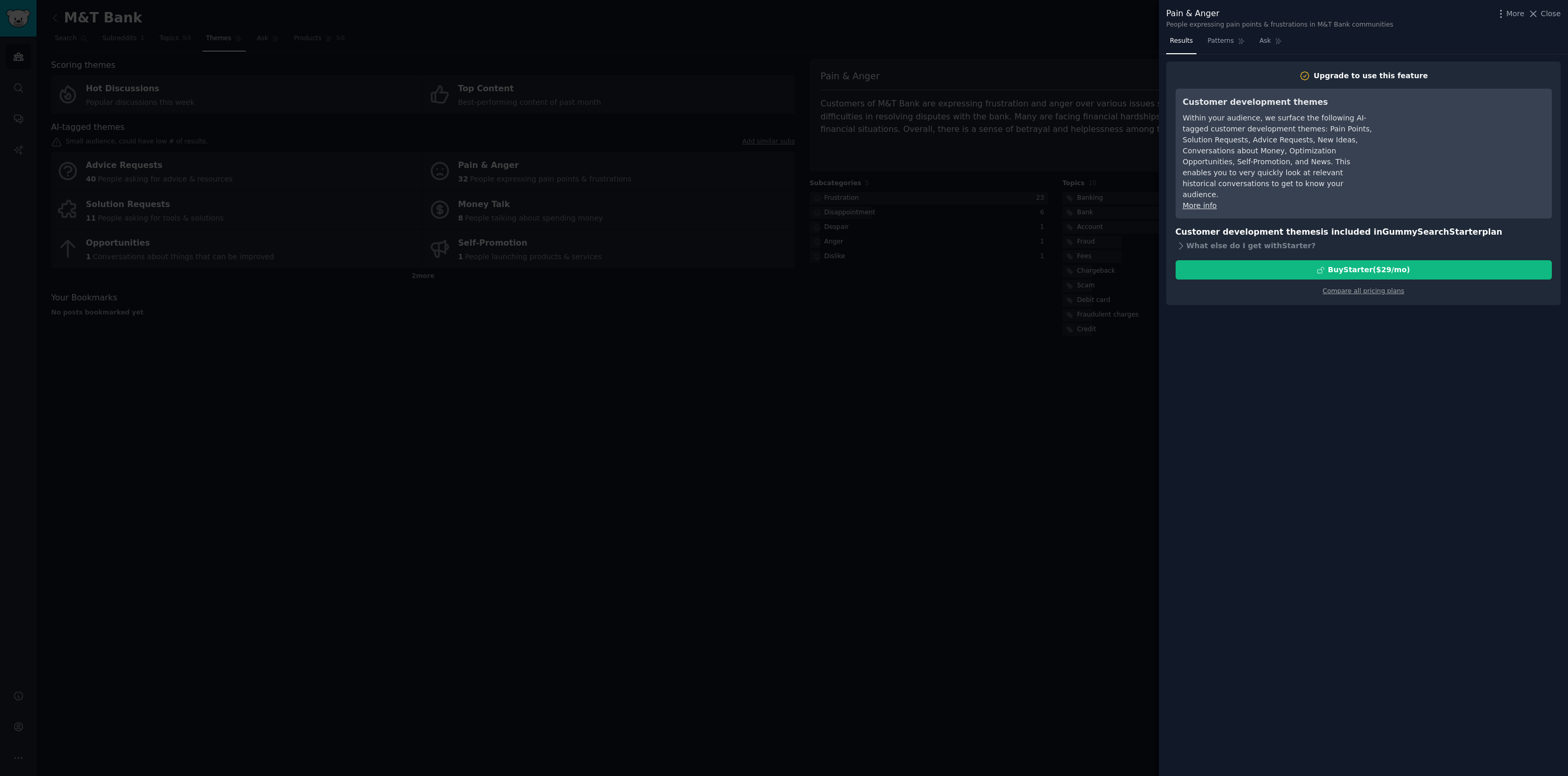
click at [1551, 18] on span "Close" at bounding box center [1551, 14] width 20 height 11
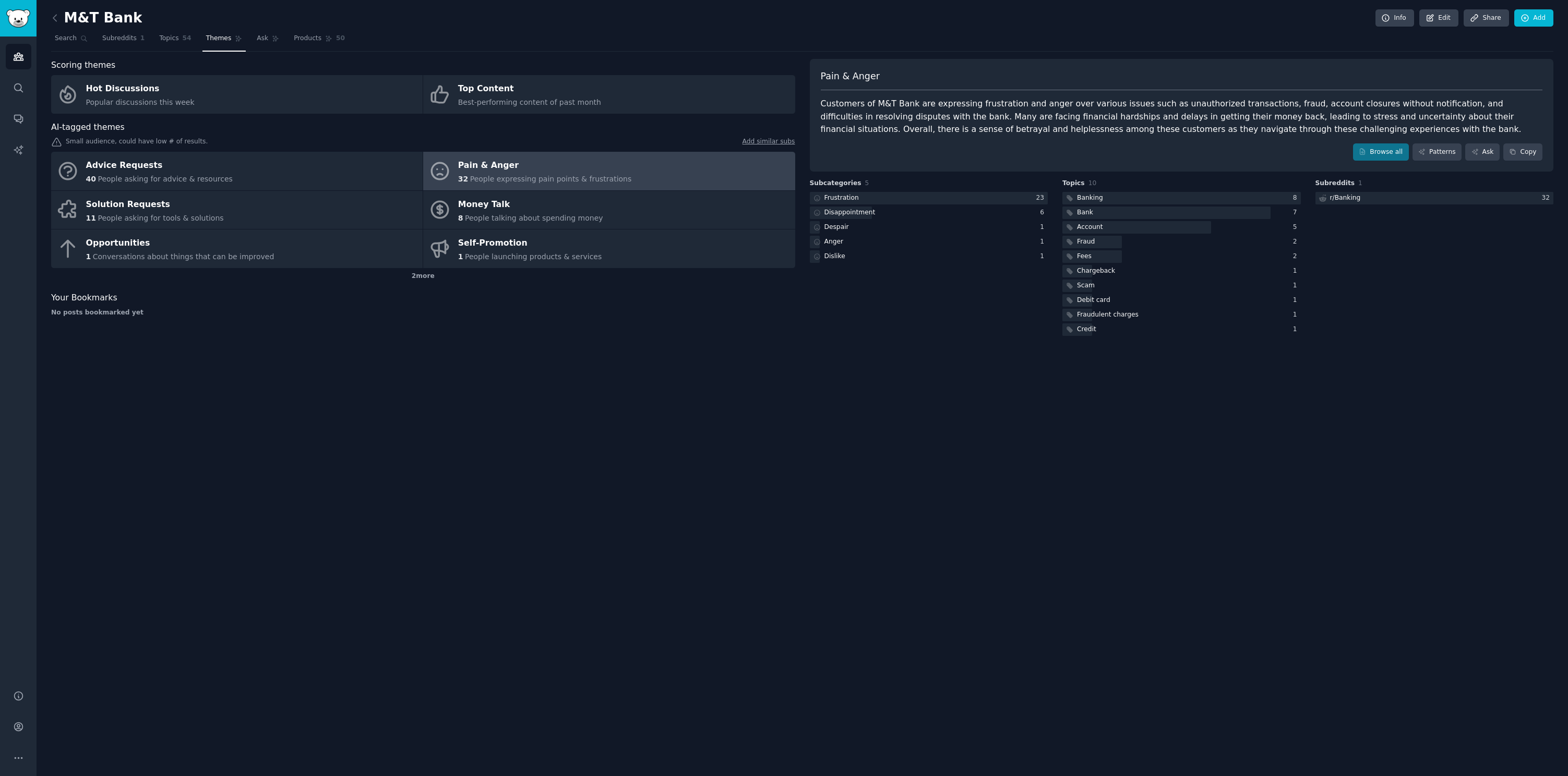
click at [631, 424] on div "M&T Bank Info Edit Share Add Search Subreddits 1 Topics 54 Themes Ask Products …" at bounding box center [802, 388] width 1531 height 776
click at [632, 91] on link "Top Content Best-performing content of past month" at bounding box center [608, 95] width 371 height 39
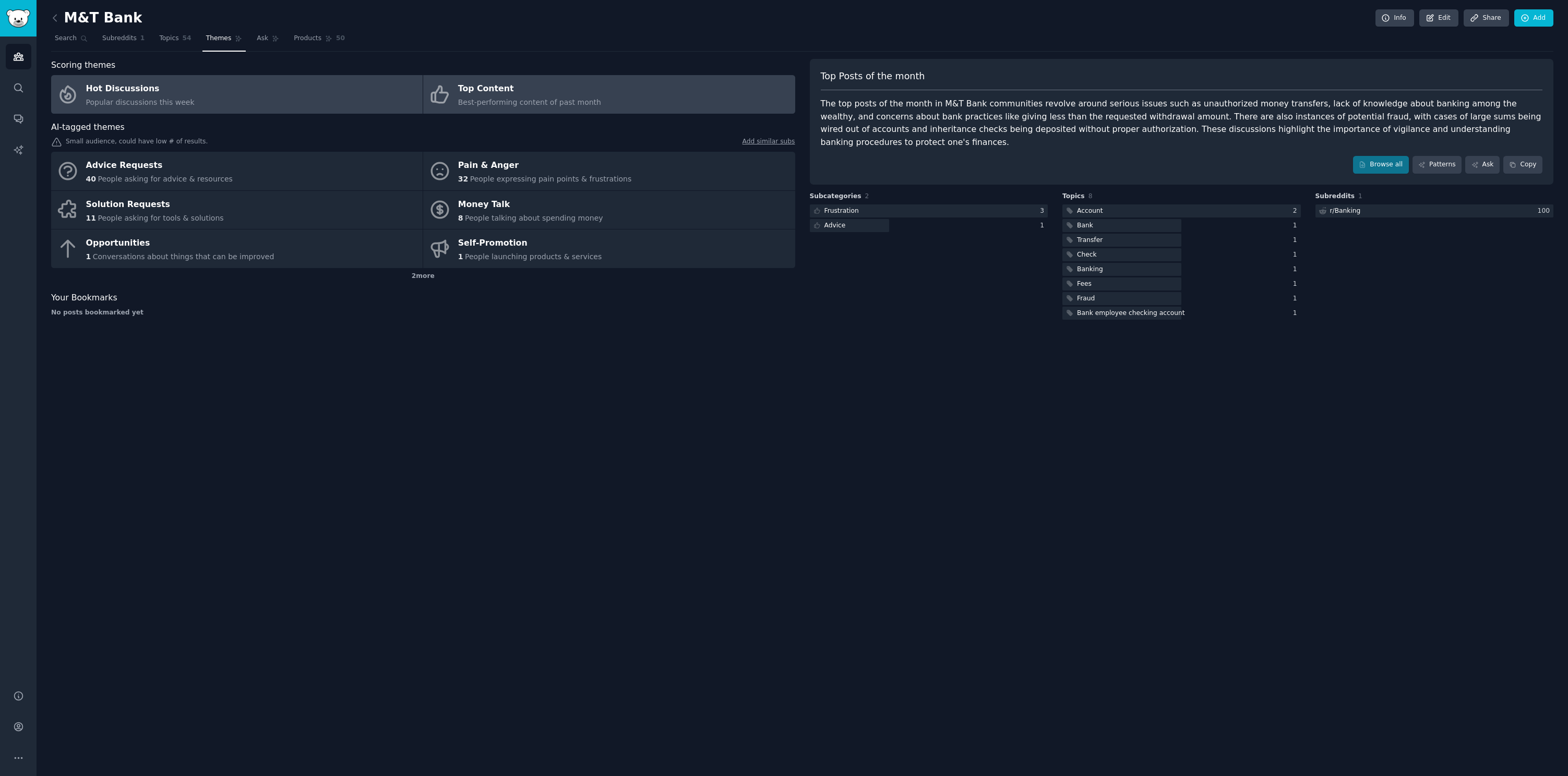
click at [373, 102] on link "Hot Discussions Popular discussions this week" at bounding box center [237, 95] width 371 height 39
